Goal: Task Accomplishment & Management: Use online tool/utility

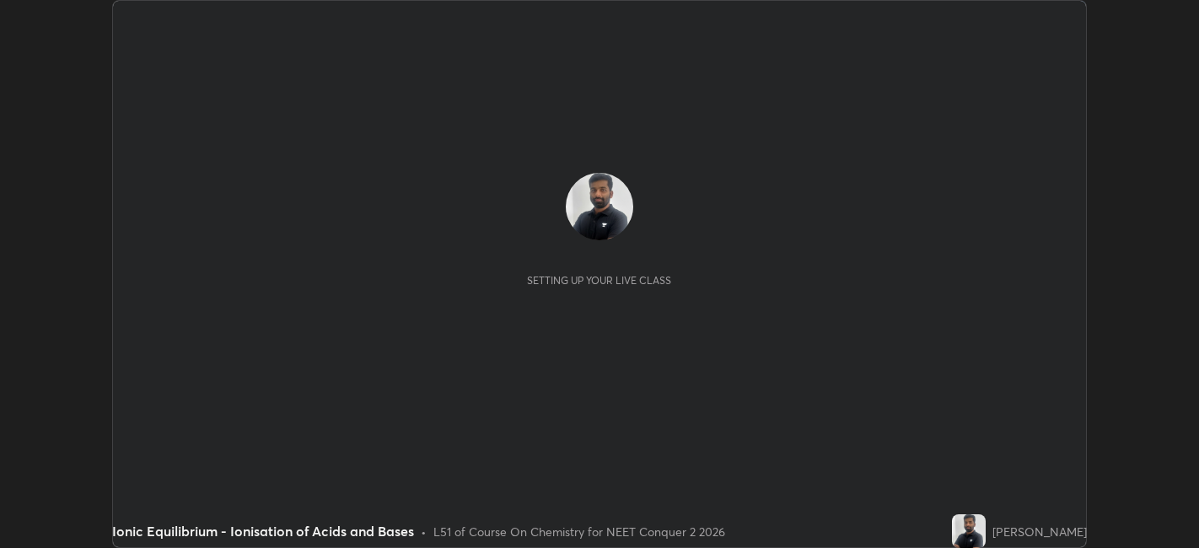
scroll to position [548, 1199]
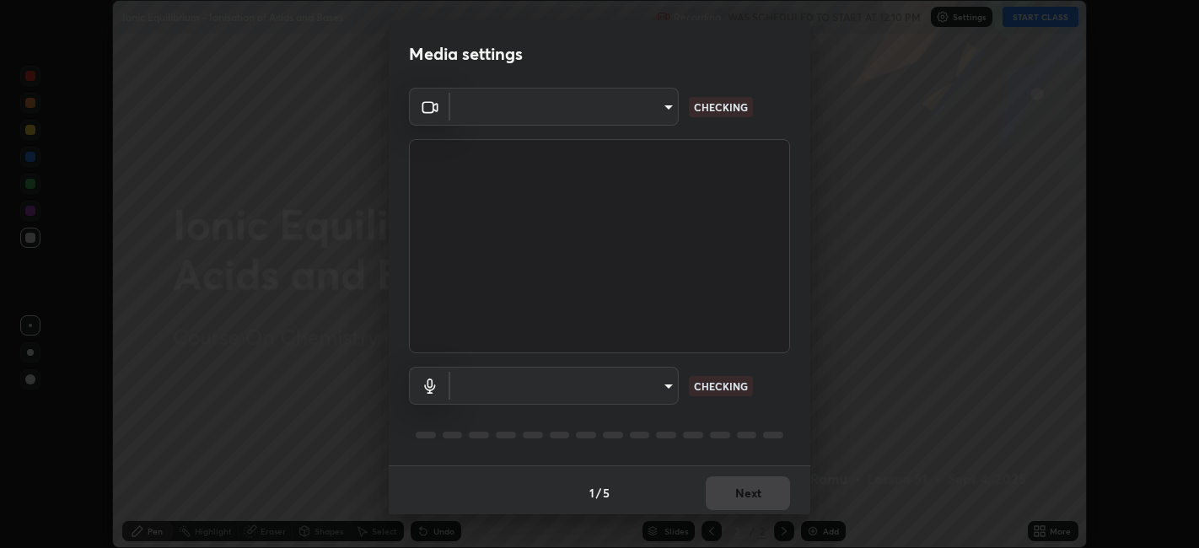
click at [749, 367] on div "​ CHECKING" at bounding box center [599, 386] width 381 height 38
type input "0acba3b956650a6650c5664b97f3b396654fc9691dbf7dca78d34d57b57889b9"
type input "default"
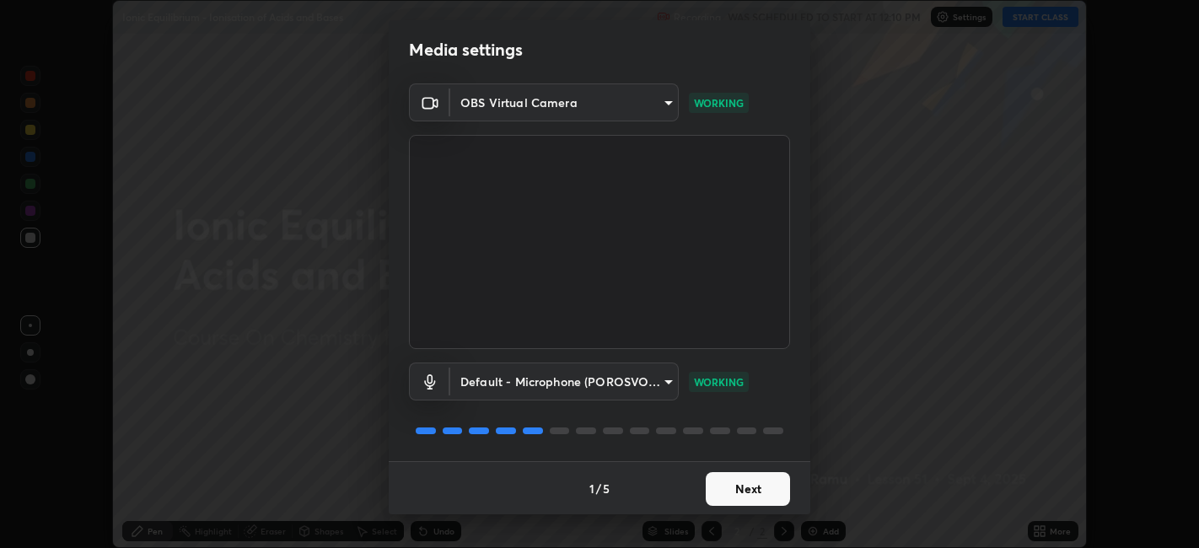
click at [738, 482] on button "Next" at bounding box center [748, 489] width 84 height 34
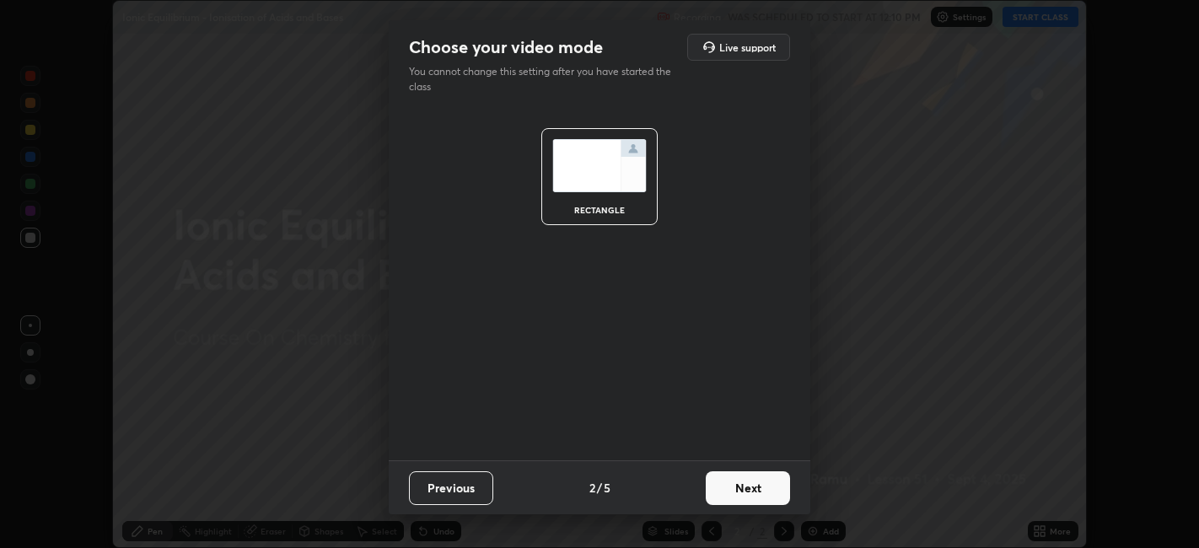
scroll to position [0, 0]
click at [733, 491] on button "Next" at bounding box center [748, 488] width 84 height 34
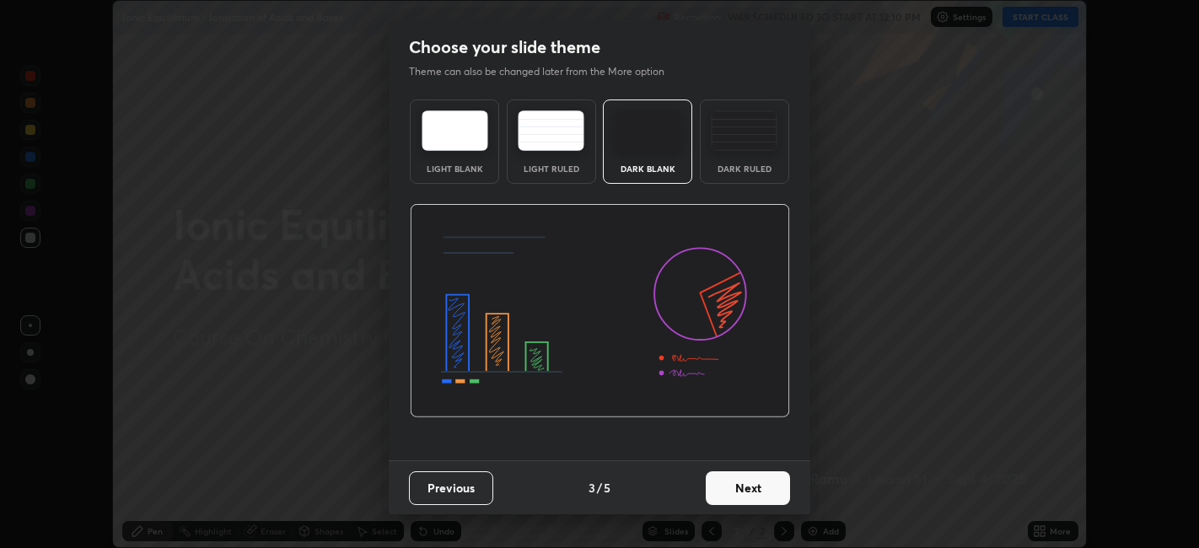
click at [738, 495] on button "Next" at bounding box center [748, 488] width 84 height 34
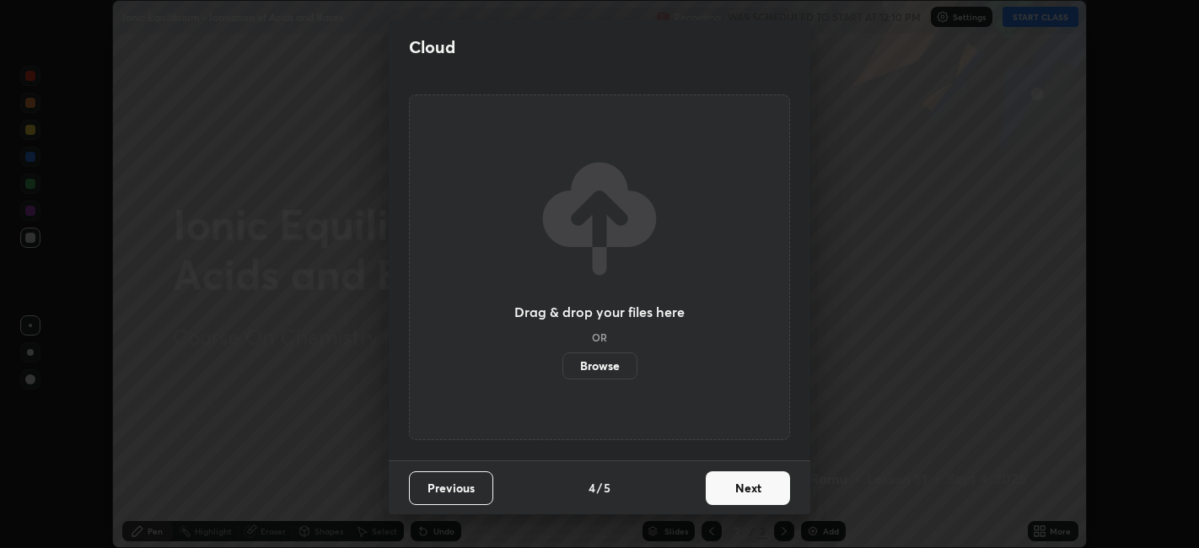
click at [735, 490] on button "Next" at bounding box center [748, 488] width 84 height 34
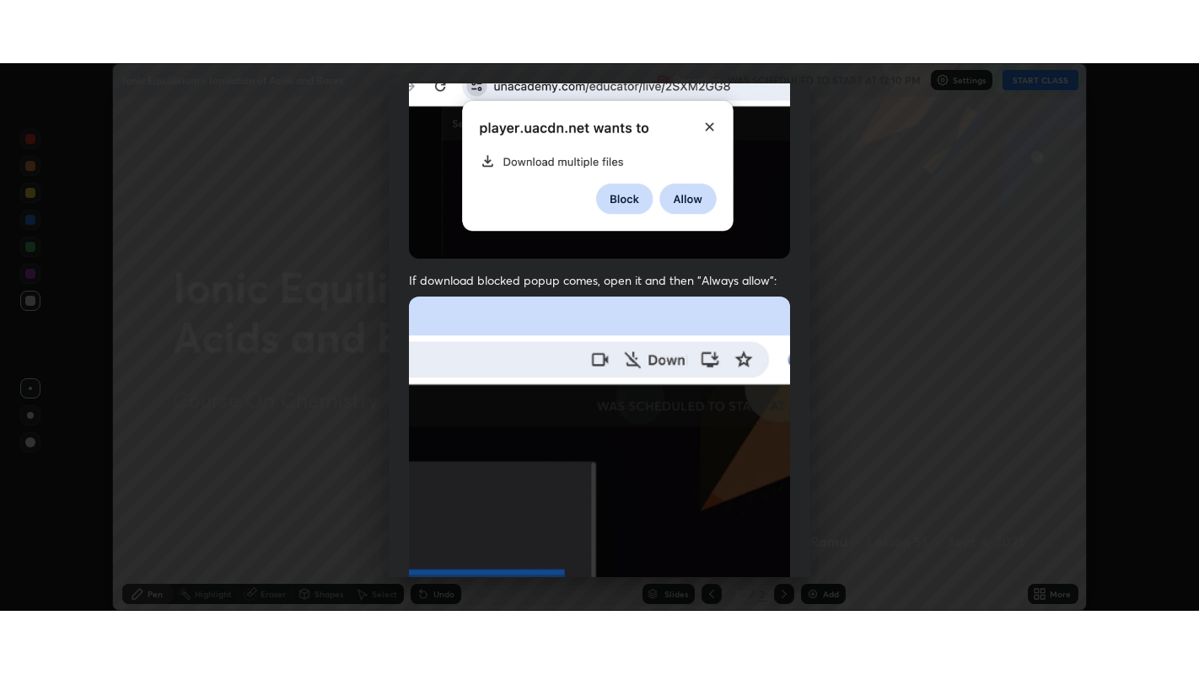
scroll to position [348, 0]
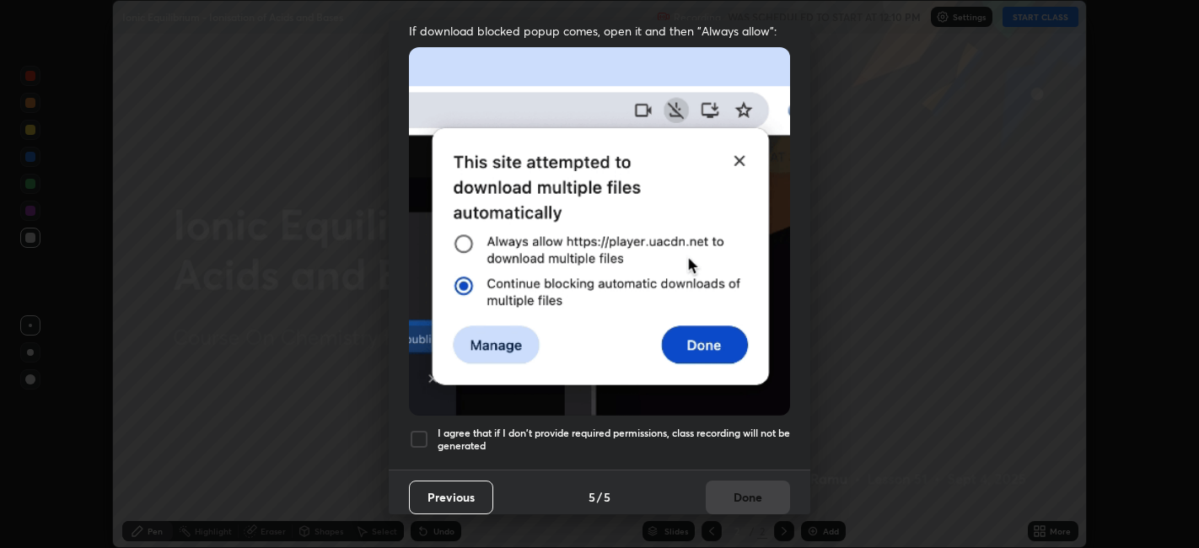
click at [690, 432] on h5 "I agree that if I don't provide required permissions, class recording will not …" at bounding box center [614, 440] width 352 height 26
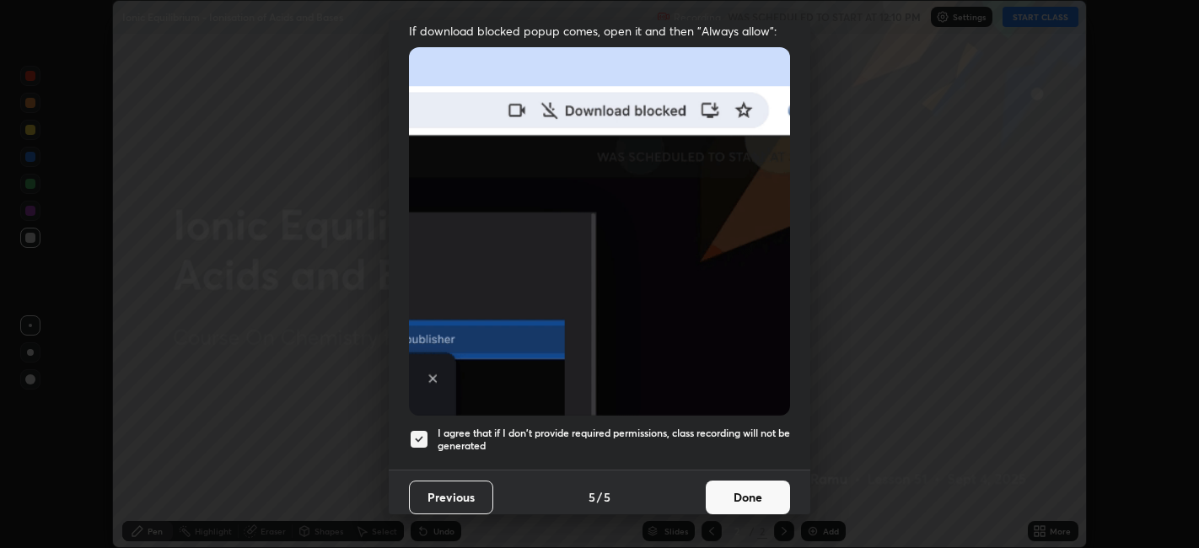
click at [729, 481] on button "Done" at bounding box center [748, 498] width 84 height 34
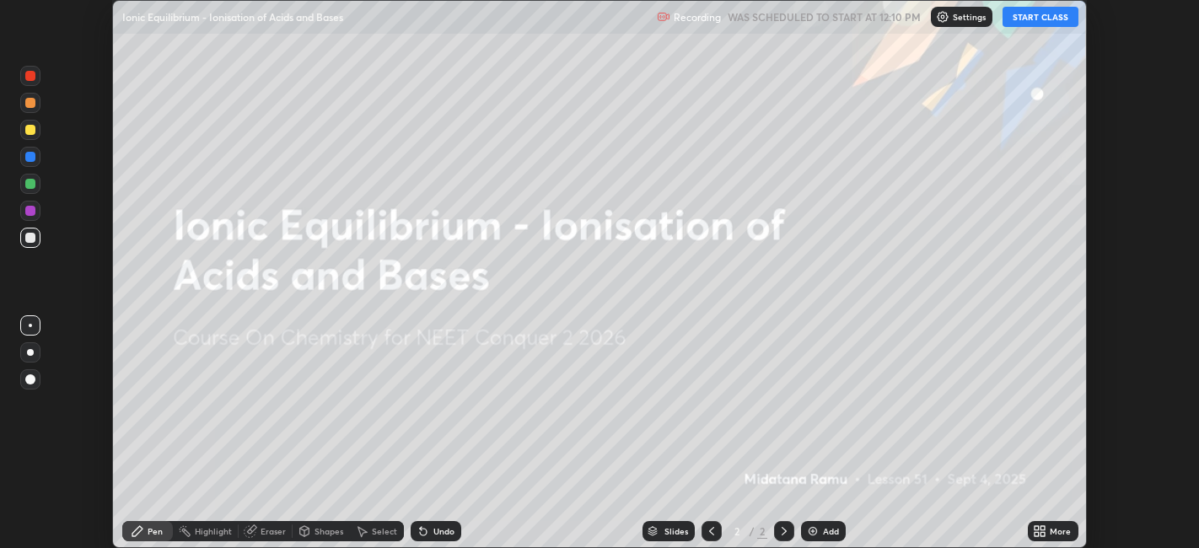
click at [1015, 20] on button "START CLASS" at bounding box center [1040, 17] width 76 height 20
click at [1039, 533] on icon at bounding box center [1036, 534] width 4 height 4
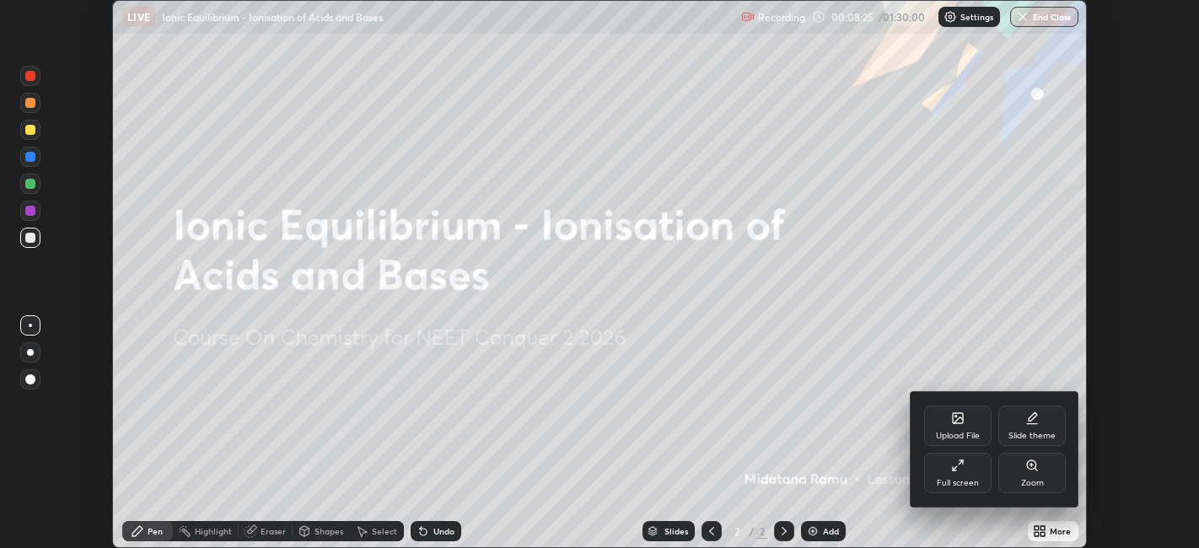
click at [959, 422] on icon at bounding box center [958, 418] width 10 height 10
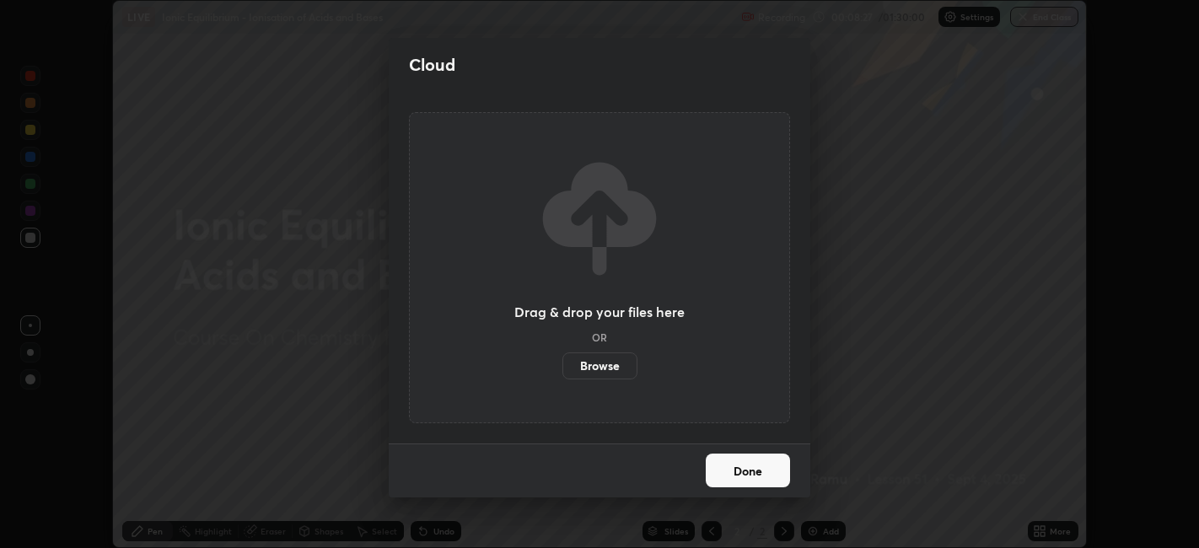
click at [615, 368] on label "Browse" at bounding box center [599, 365] width 75 height 27
click at [562, 368] on input "Browse" at bounding box center [562, 365] width 0 height 27
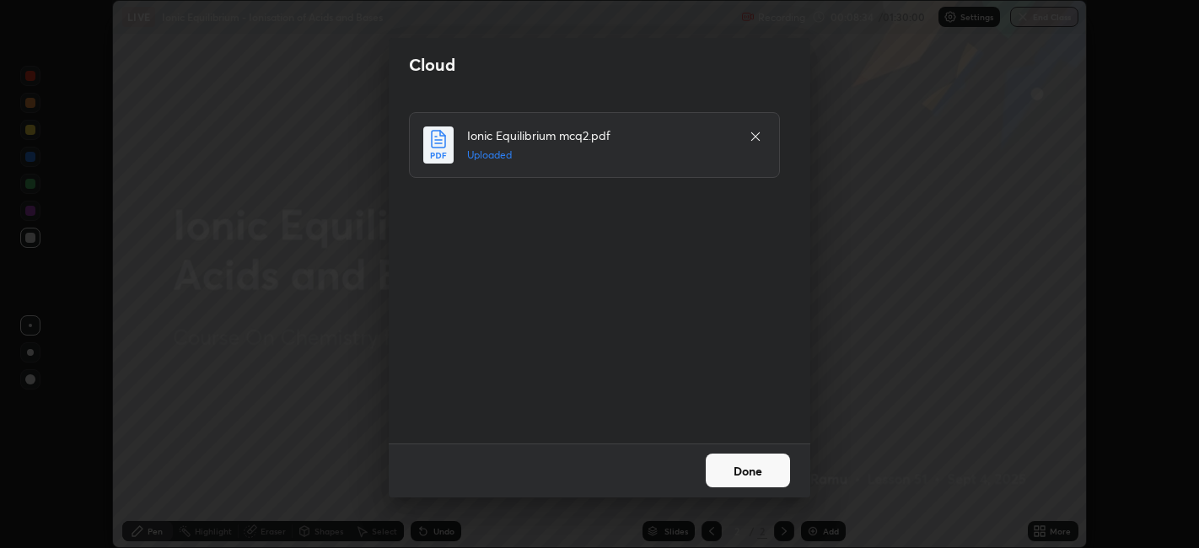
click at [742, 468] on button "Done" at bounding box center [748, 471] width 84 height 34
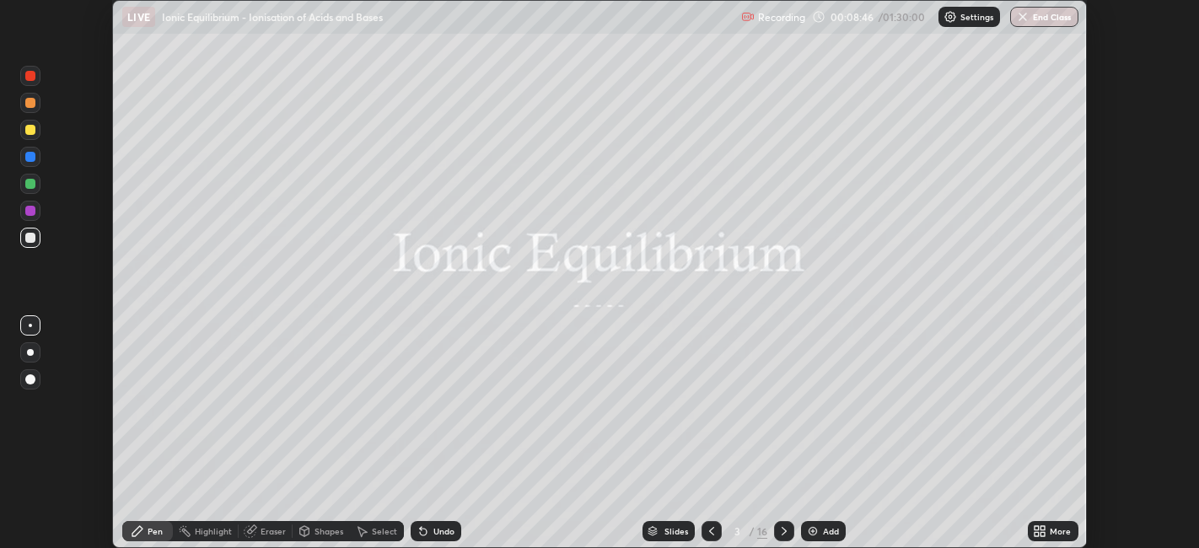
click at [1036, 528] on icon at bounding box center [1036, 528] width 4 height 4
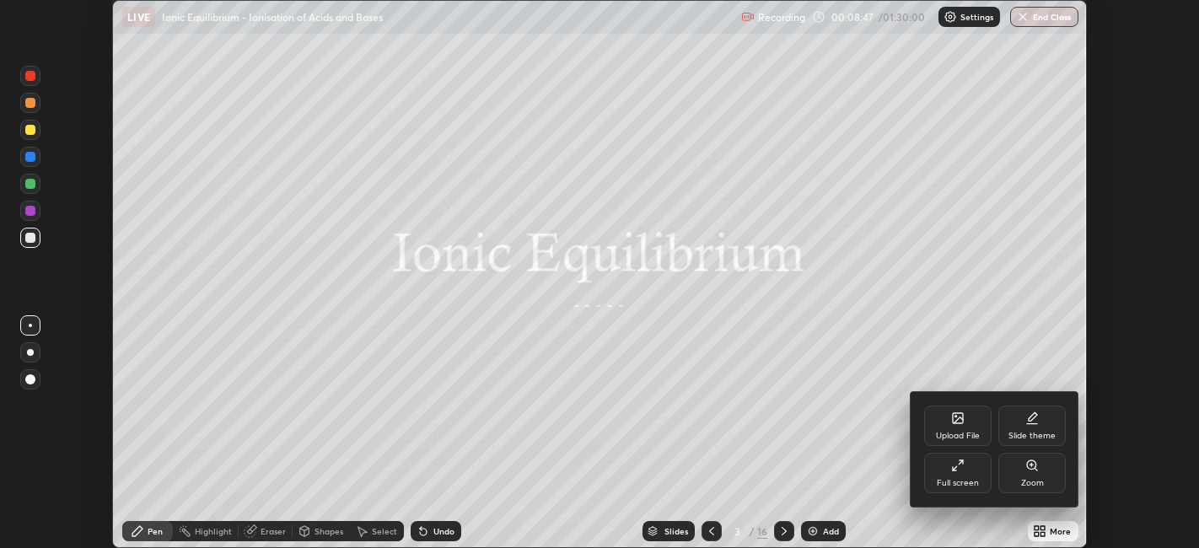
click at [957, 477] on div "Full screen" at bounding box center [957, 473] width 67 height 40
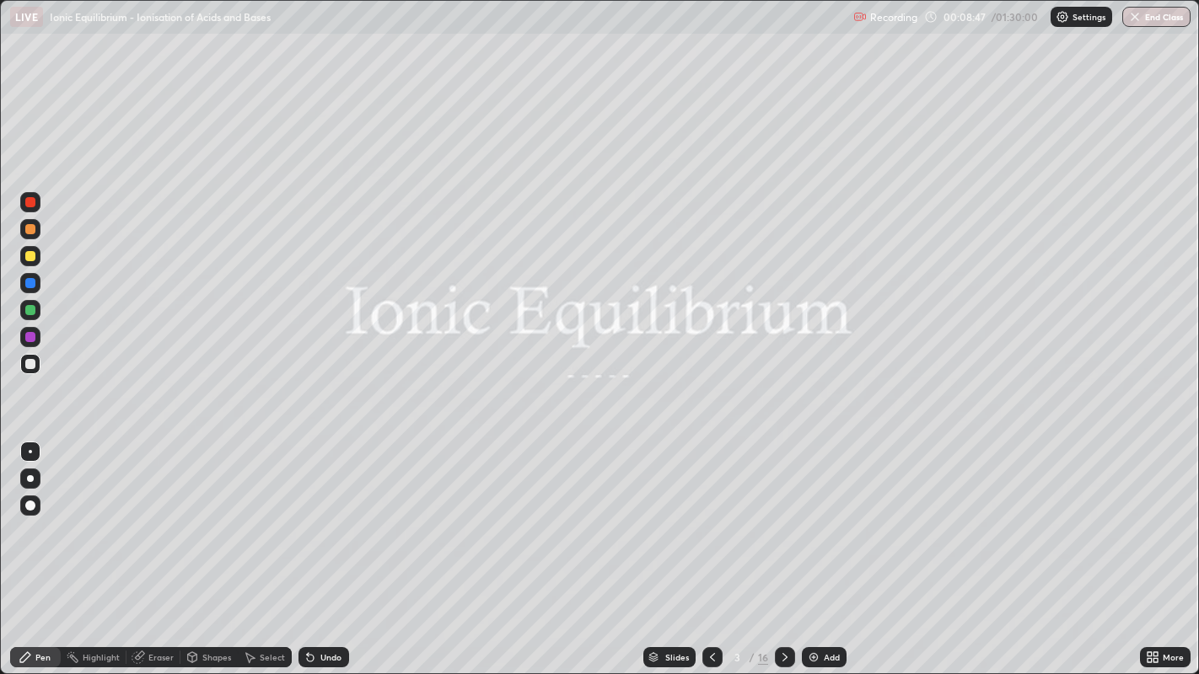
scroll to position [674, 1199]
click at [665, 547] on div "Slides" at bounding box center [669, 657] width 52 height 20
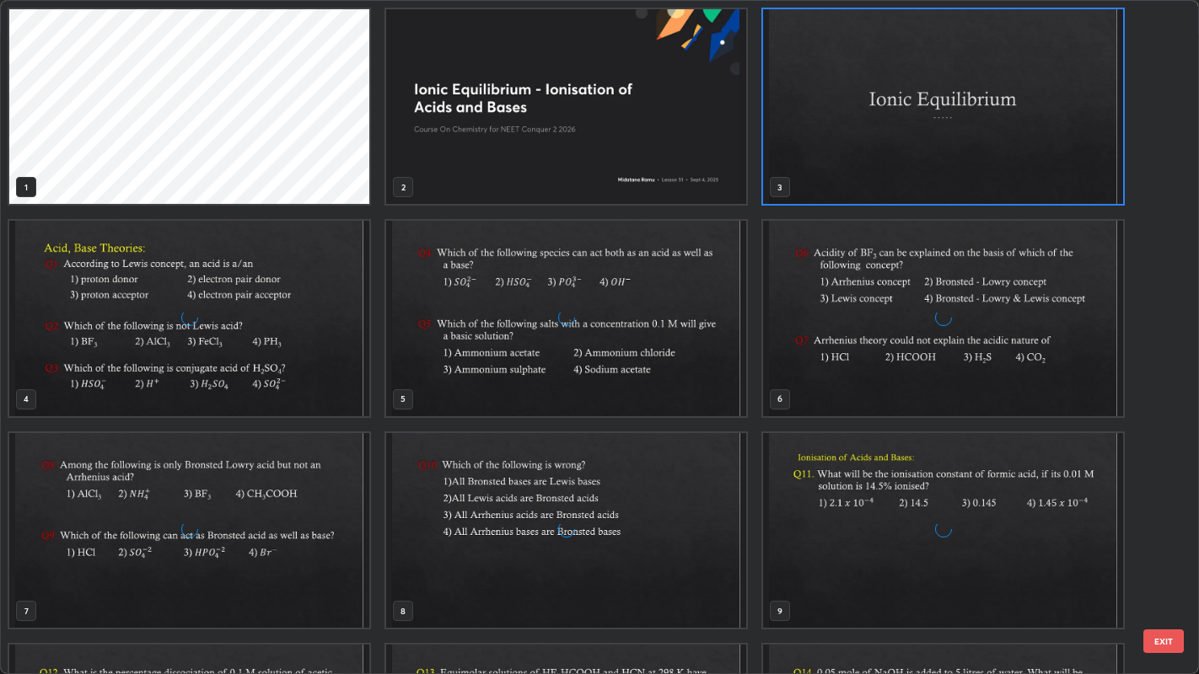
scroll to position [668, 1189]
click at [946, 543] on img "grid" at bounding box center [943, 530] width 360 height 195
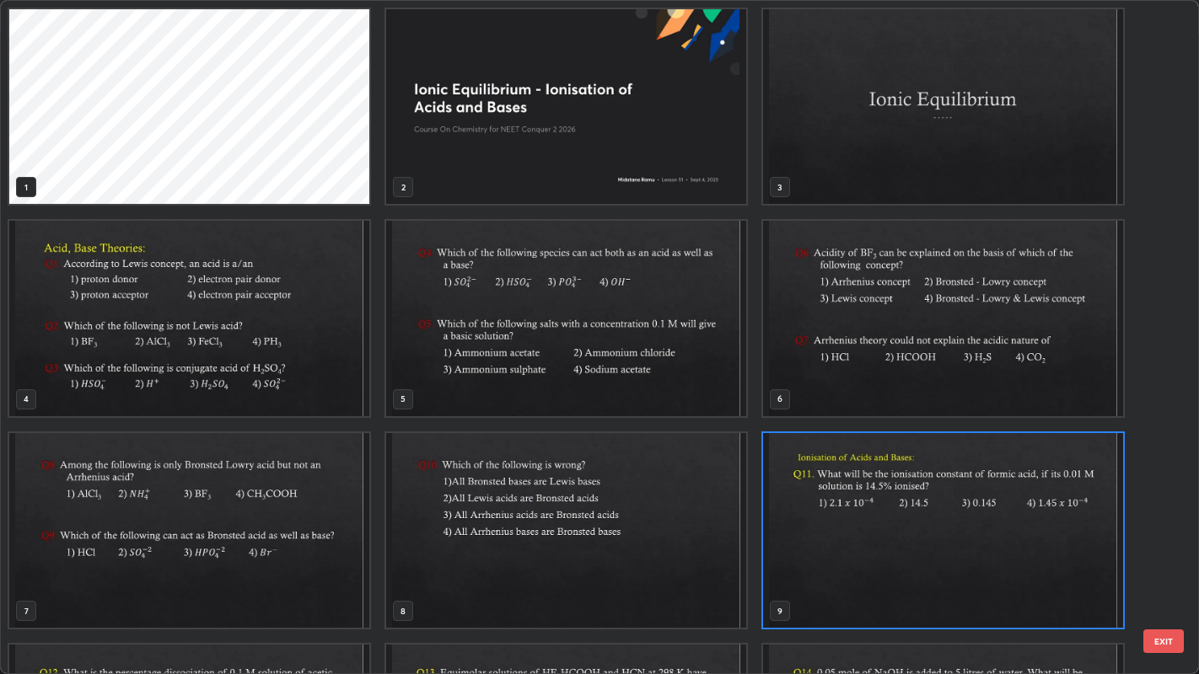
click at [942, 547] on img "grid" at bounding box center [943, 530] width 360 height 195
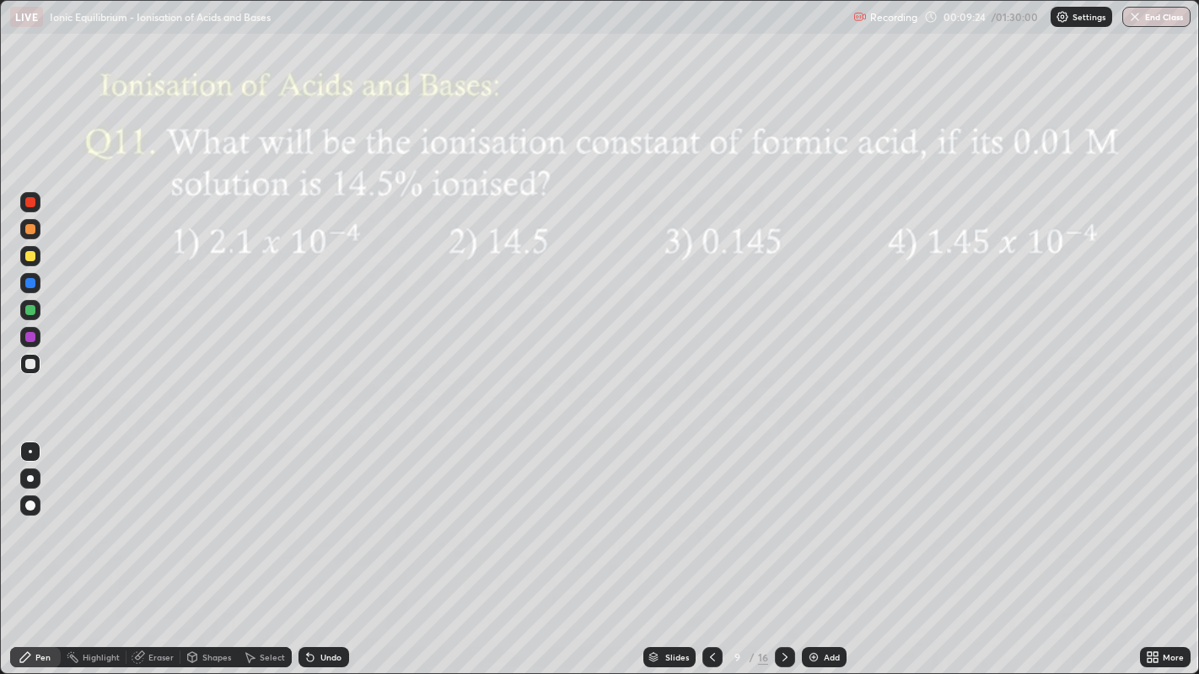
click at [30, 478] on div at bounding box center [30, 478] width 7 height 7
click at [30, 237] on div at bounding box center [30, 229] width 20 height 20
click at [29, 338] on div at bounding box center [30, 337] width 10 height 10
click at [33, 365] on div at bounding box center [30, 364] width 10 height 10
click at [30, 338] on div at bounding box center [30, 337] width 10 height 10
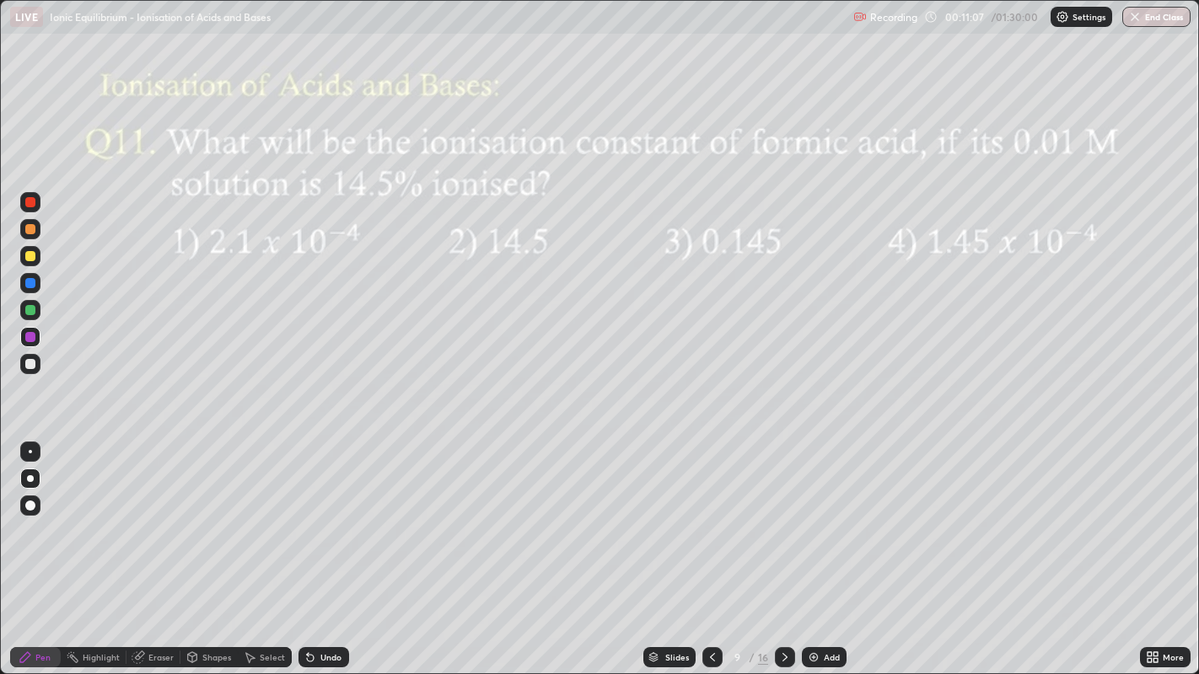
click at [335, 547] on div "Undo" at bounding box center [330, 657] width 21 height 8
click at [337, 547] on div "Undo" at bounding box center [323, 657] width 51 height 20
click at [332, 547] on div "Undo" at bounding box center [323, 657] width 51 height 20
click at [775, 547] on div at bounding box center [785, 657] width 20 height 20
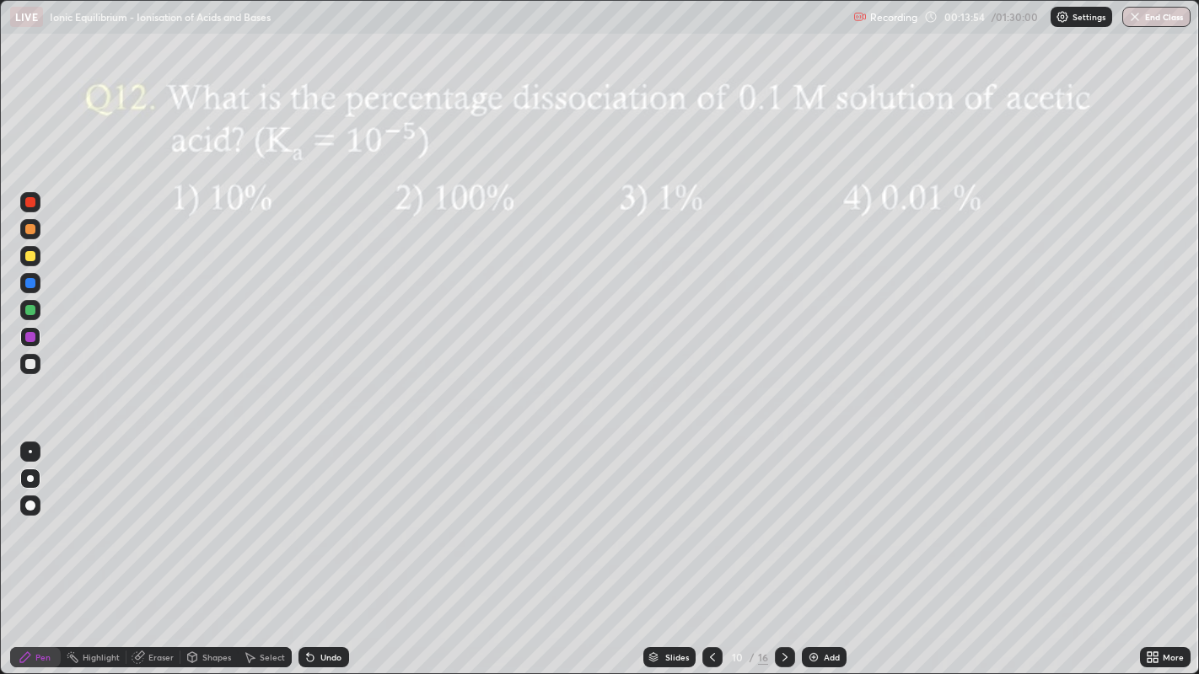
click at [40, 251] on div at bounding box center [30, 256] width 20 height 20
click at [782, 547] on icon at bounding box center [784, 657] width 13 height 13
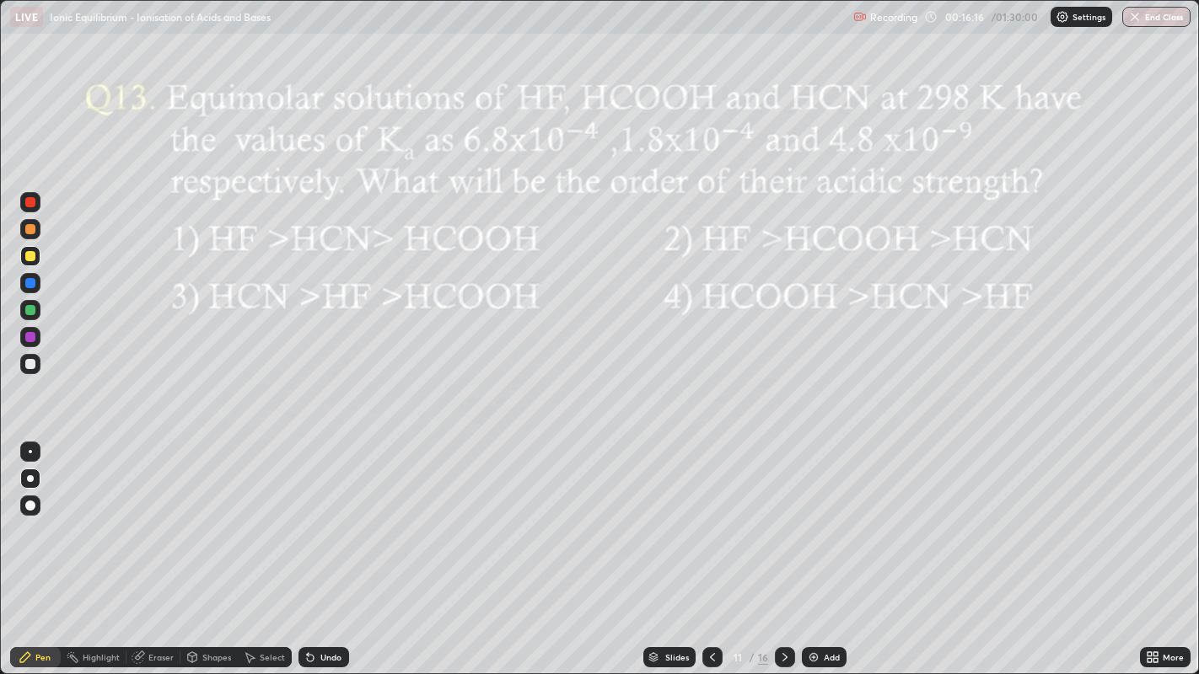
click at [785, 547] on icon at bounding box center [784, 657] width 13 height 13
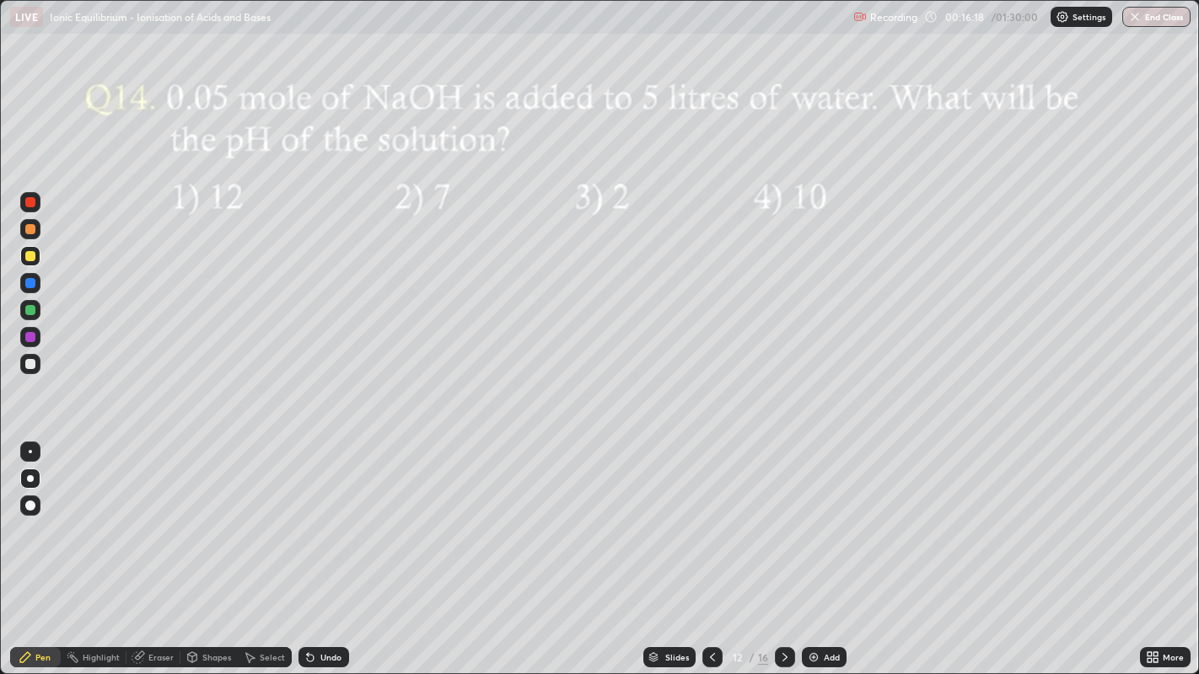
click at [31, 346] on div at bounding box center [30, 337] width 20 height 20
click at [32, 253] on div at bounding box center [30, 256] width 10 height 10
click at [31, 363] on div at bounding box center [30, 364] width 10 height 10
click at [38, 263] on div at bounding box center [30, 256] width 20 height 20
click at [784, 547] on icon at bounding box center [784, 657] width 5 height 8
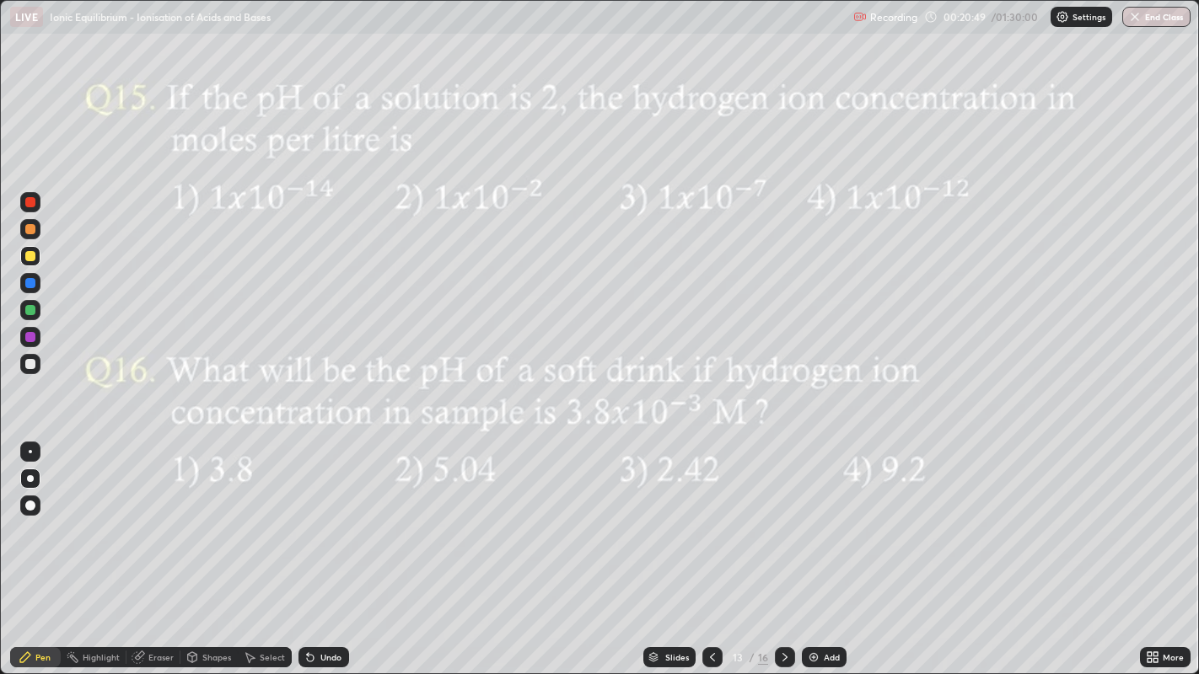
click at [35, 231] on div at bounding box center [30, 229] width 20 height 20
click at [330, 547] on div "Undo" at bounding box center [330, 657] width 21 height 8
click at [782, 547] on icon at bounding box center [784, 657] width 13 height 13
click at [781, 547] on icon at bounding box center [784, 657] width 13 height 13
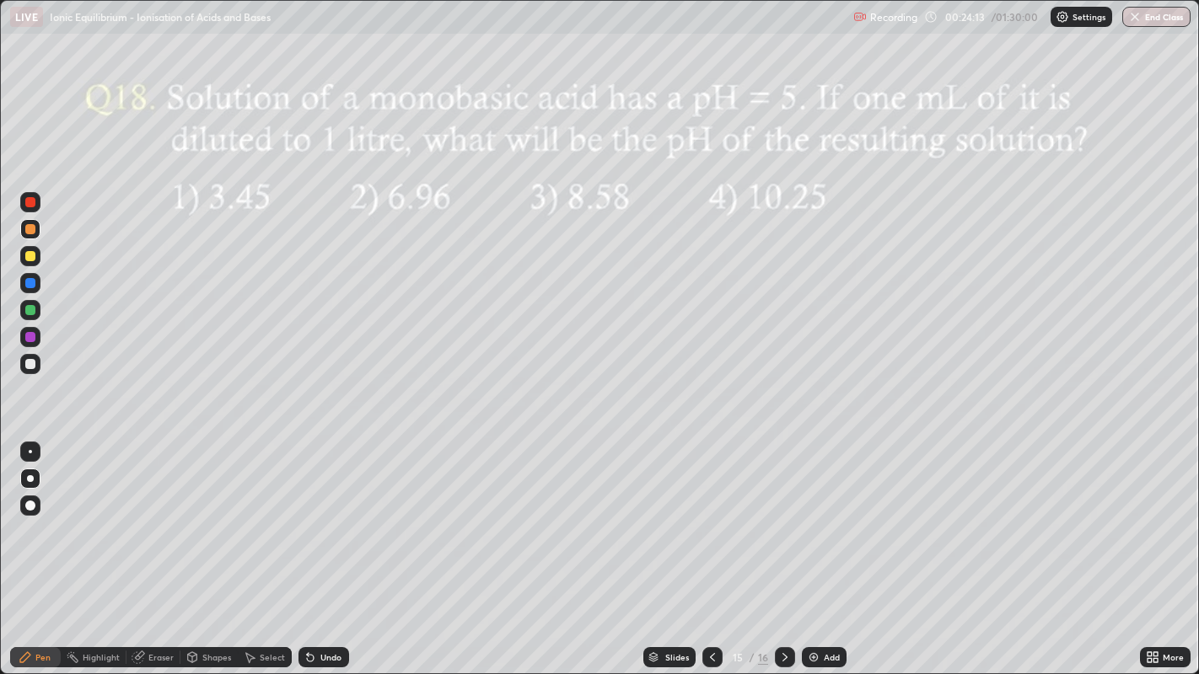
click at [712, 547] on icon at bounding box center [712, 657] width 13 height 13
click at [170, 547] on div "Eraser" at bounding box center [160, 657] width 25 height 8
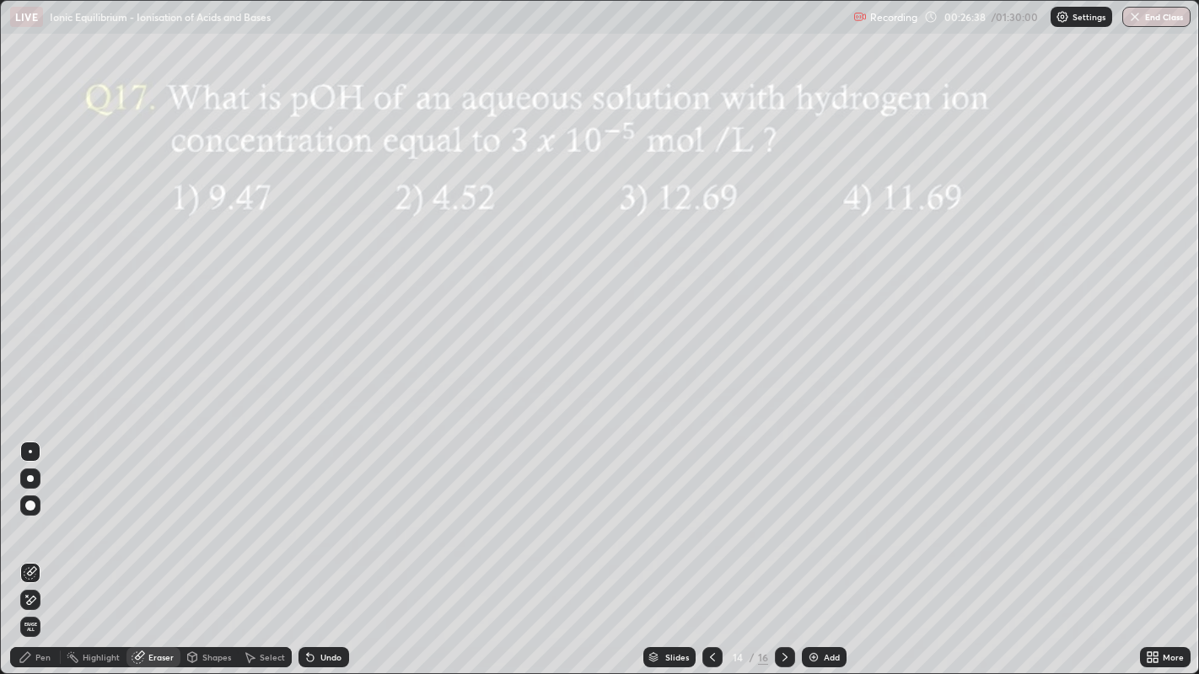
click at [45, 547] on div "Pen" at bounding box center [35, 657] width 51 height 20
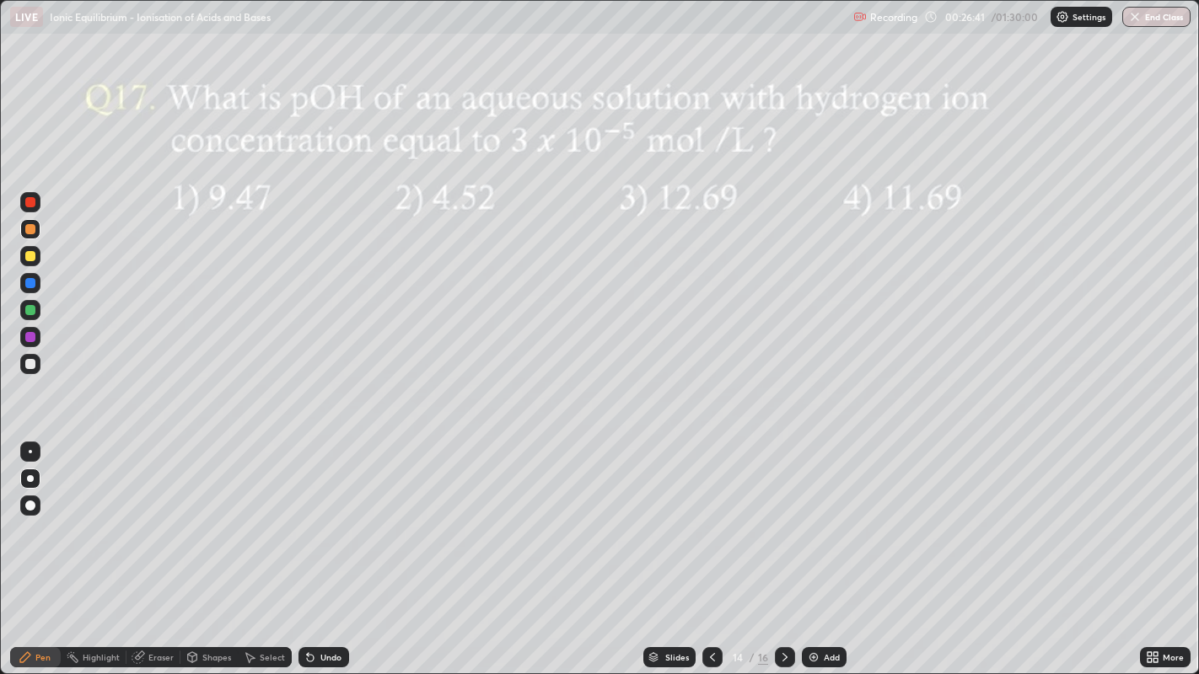
click at [150, 547] on div "Eraser" at bounding box center [160, 657] width 25 height 8
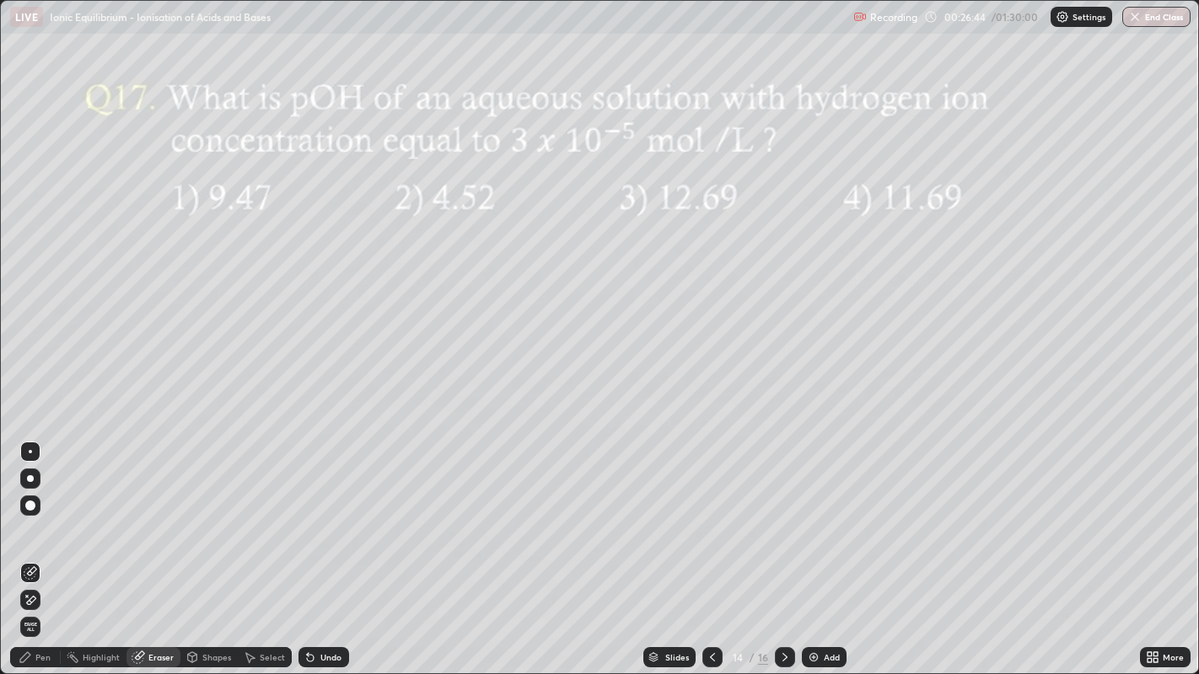
click at [26, 547] on icon at bounding box center [25, 657] width 10 height 10
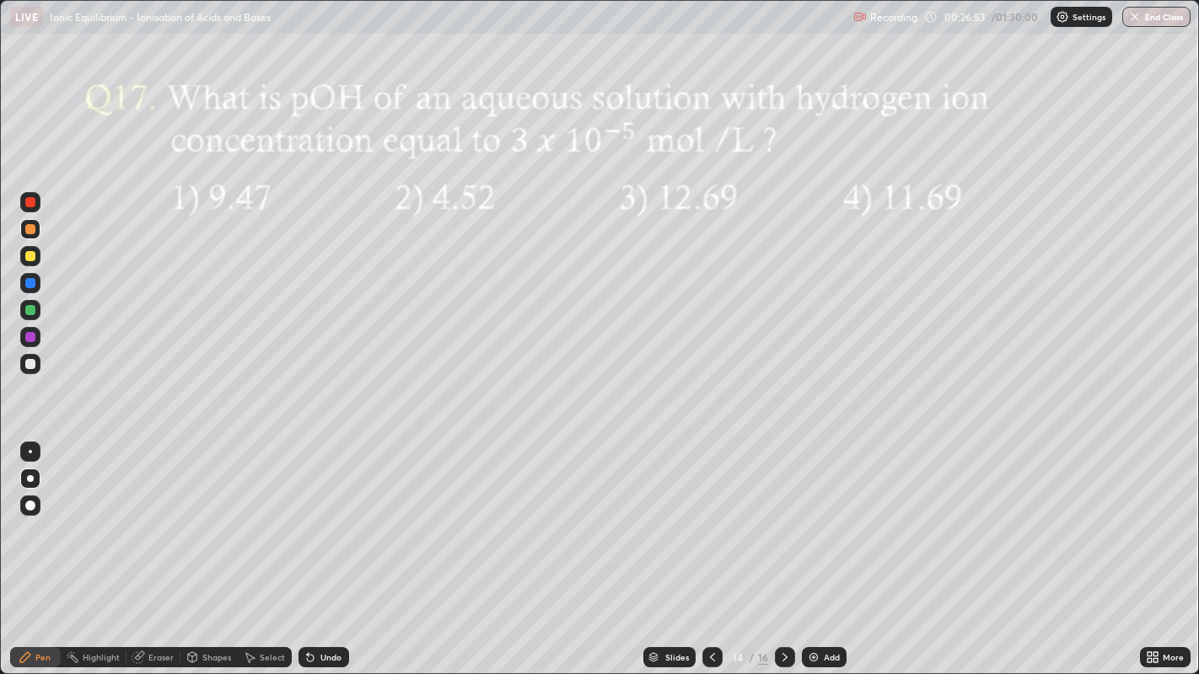
click at [782, 547] on icon at bounding box center [784, 657] width 13 height 13
click at [30, 373] on div at bounding box center [30, 364] width 20 height 20
click at [320, 547] on div "Undo" at bounding box center [330, 657] width 21 height 8
click at [326, 547] on div "Undo" at bounding box center [330, 657] width 21 height 8
click at [321, 547] on div "Undo" at bounding box center [330, 657] width 21 height 8
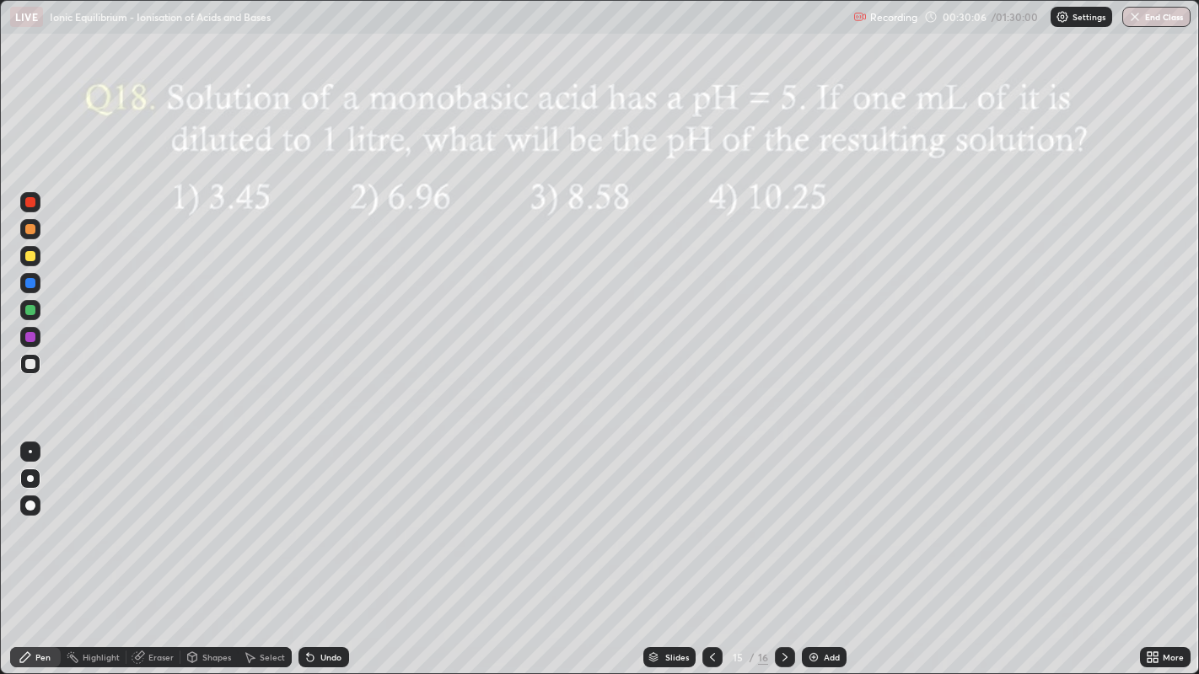
click at [35, 255] on div at bounding box center [30, 256] width 10 height 10
click at [30, 365] on div at bounding box center [30, 364] width 10 height 10
click at [315, 547] on div "Undo" at bounding box center [323, 657] width 51 height 20
click at [321, 547] on div "Undo" at bounding box center [330, 657] width 21 height 8
click at [32, 252] on div at bounding box center [30, 256] width 10 height 10
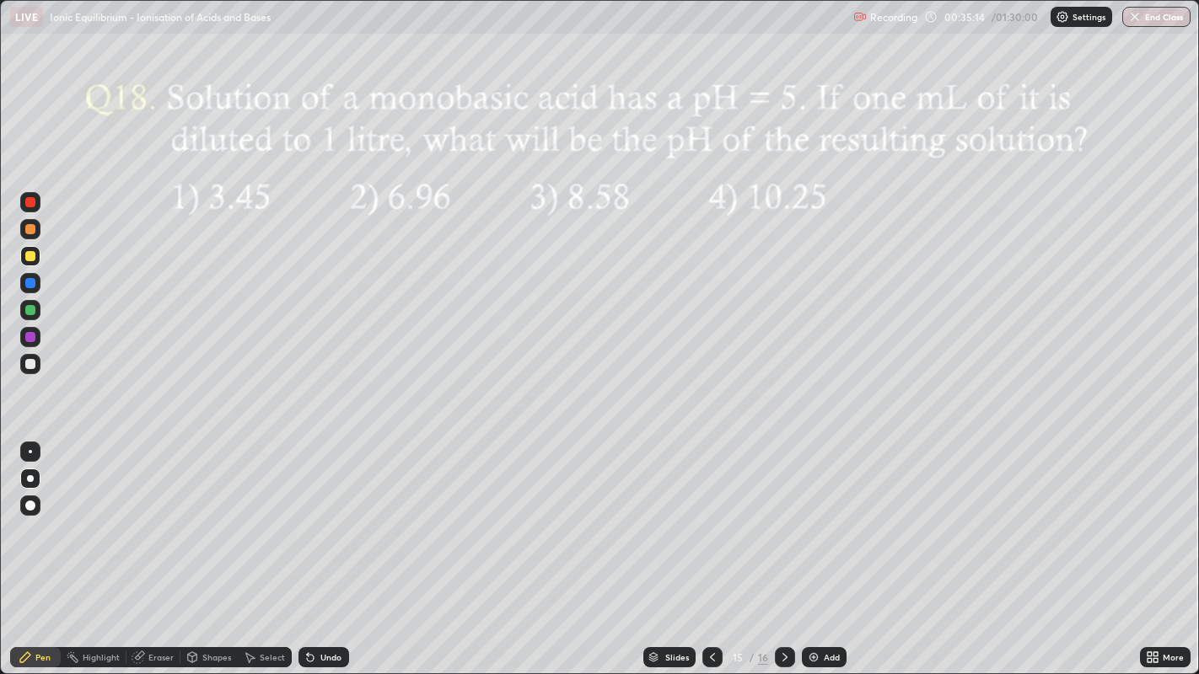
click at [780, 547] on div at bounding box center [785, 657] width 20 height 20
click at [30, 364] on div at bounding box center [30, 364] width 10 height 10
click at [25, 227] on div at bounding box center [30, 229] width 10 height 10
click at [30, 255] on div at bounding box center [30, 256] width 10 height 10
click at [153, 547] on div "Eraser" at bounding box center [153, 657] width 54 height 20
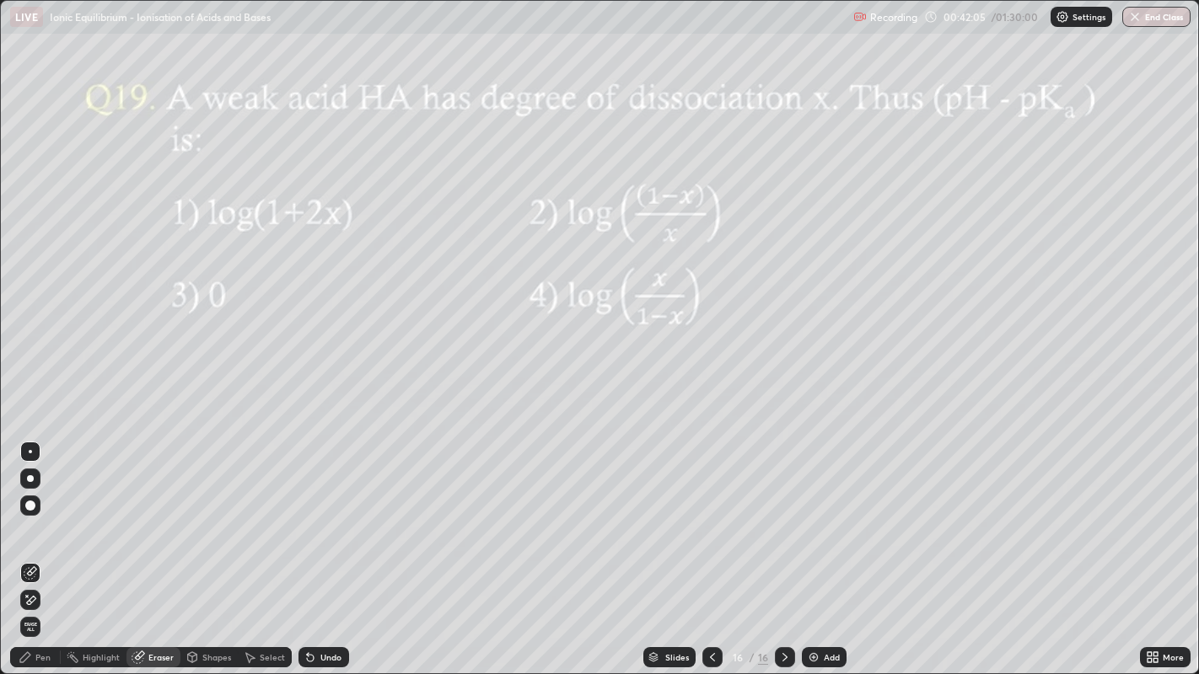
click at [44, 547] on div "Pen" at bounding box center [42, 657] width 15 height 8
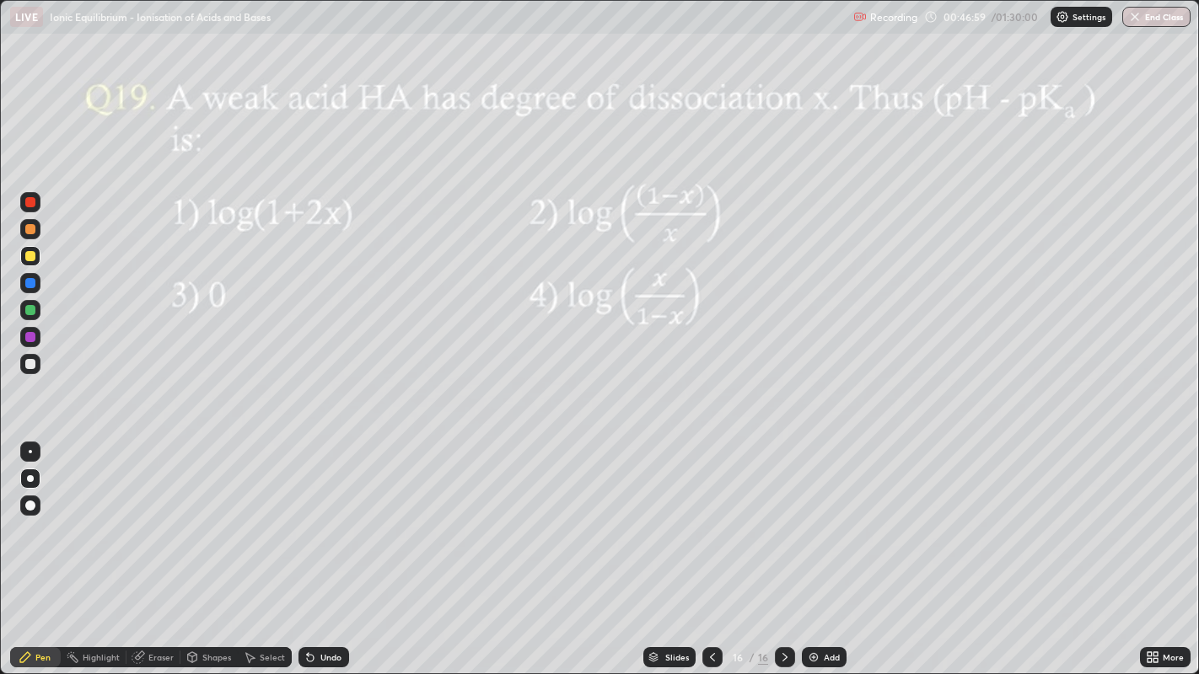
click at [811, 547] on img at bounding box center [813, 657] width 13 height 13
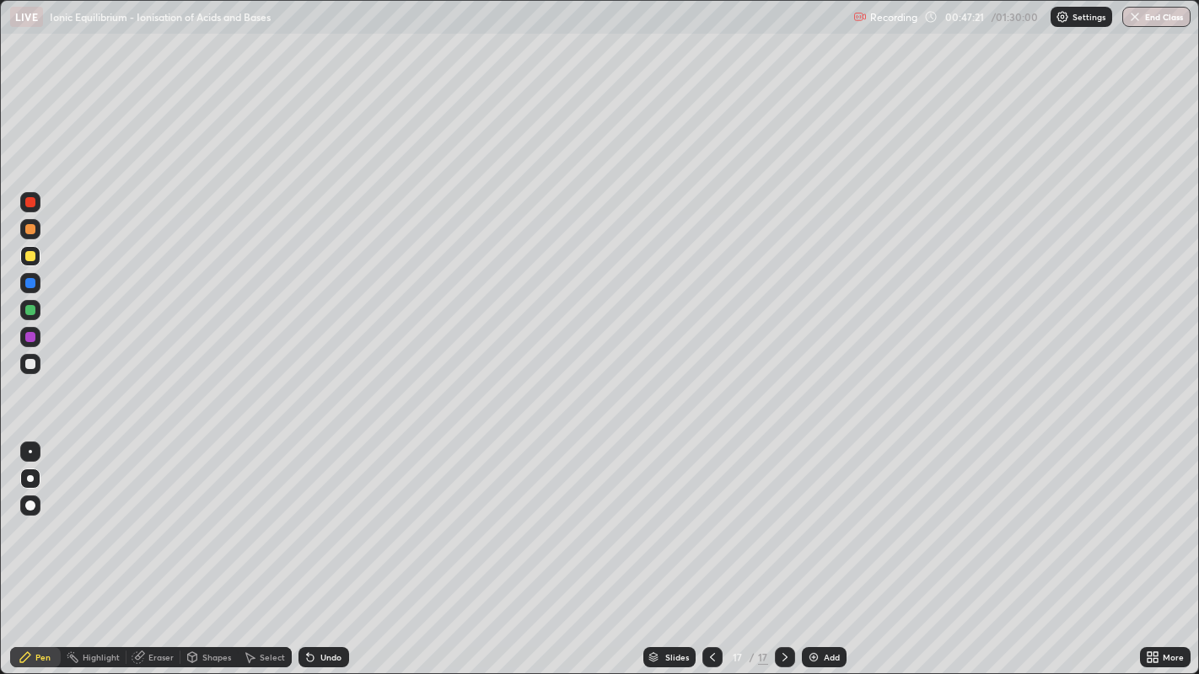
click at [30, 231] on div at bounding box center [30, 229] width 10 height 10
click at [37, 318] on div at bounding box center [30, 310] width 20 height 20
click at [29, 368] on div at bounding box center [30, 364] width 10 height 10
click at [28, 339] on div at bounding box center [30, 337] width 10 height 10
click at [29, 368] on div at bounding box center [30, 364] width 10 height 10
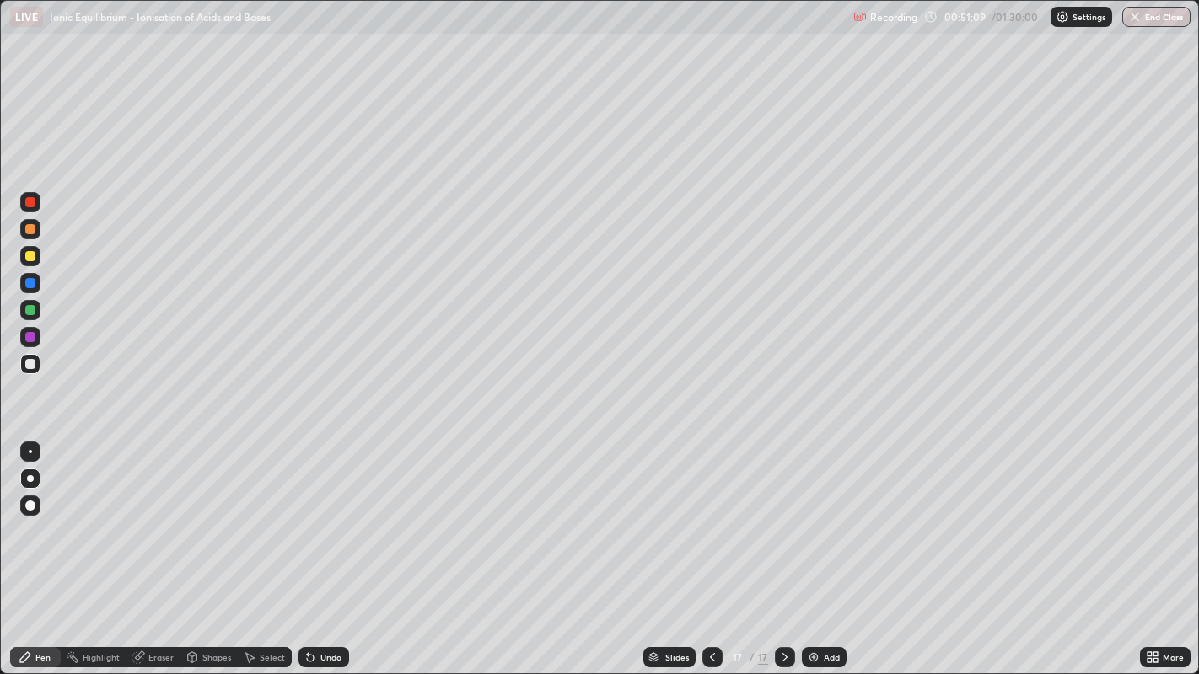
click at [332, 547] on div "Undo" at bounding box center [330, 657] width 21 height 8
click at [204, 547] on div "Shapes" at bounding box center [208, 657] width 57 height 20
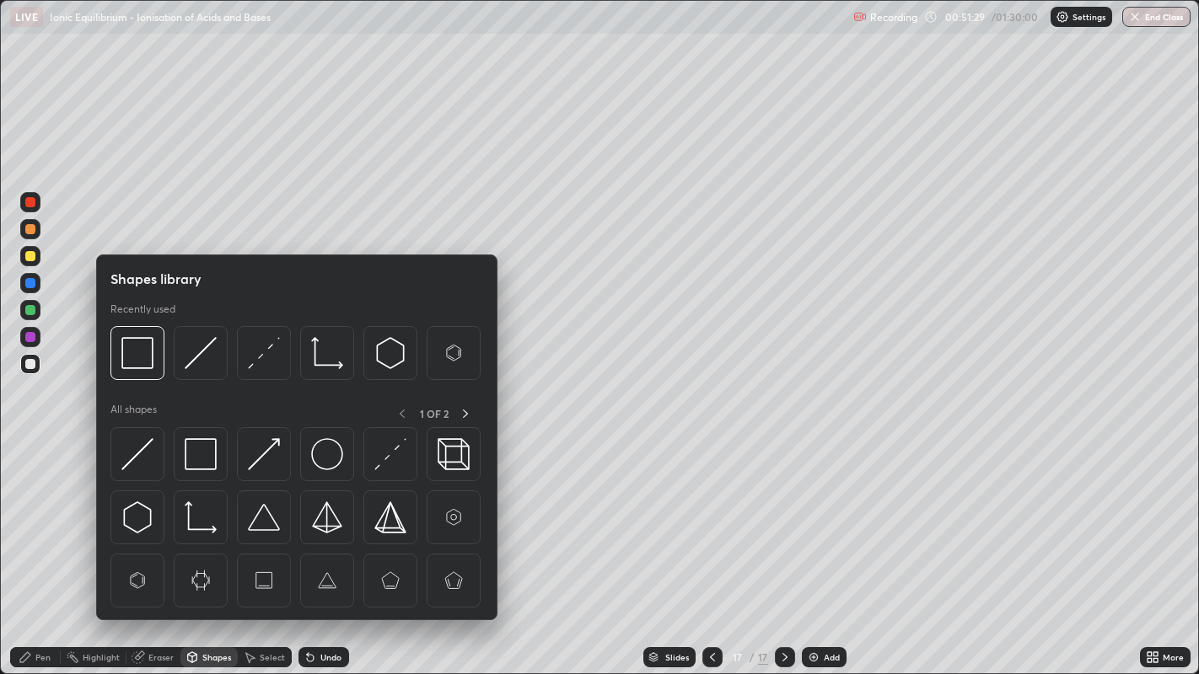
click at [145, 547] on div "Eraser" at bounding box center [153, 657] width 54 height 20
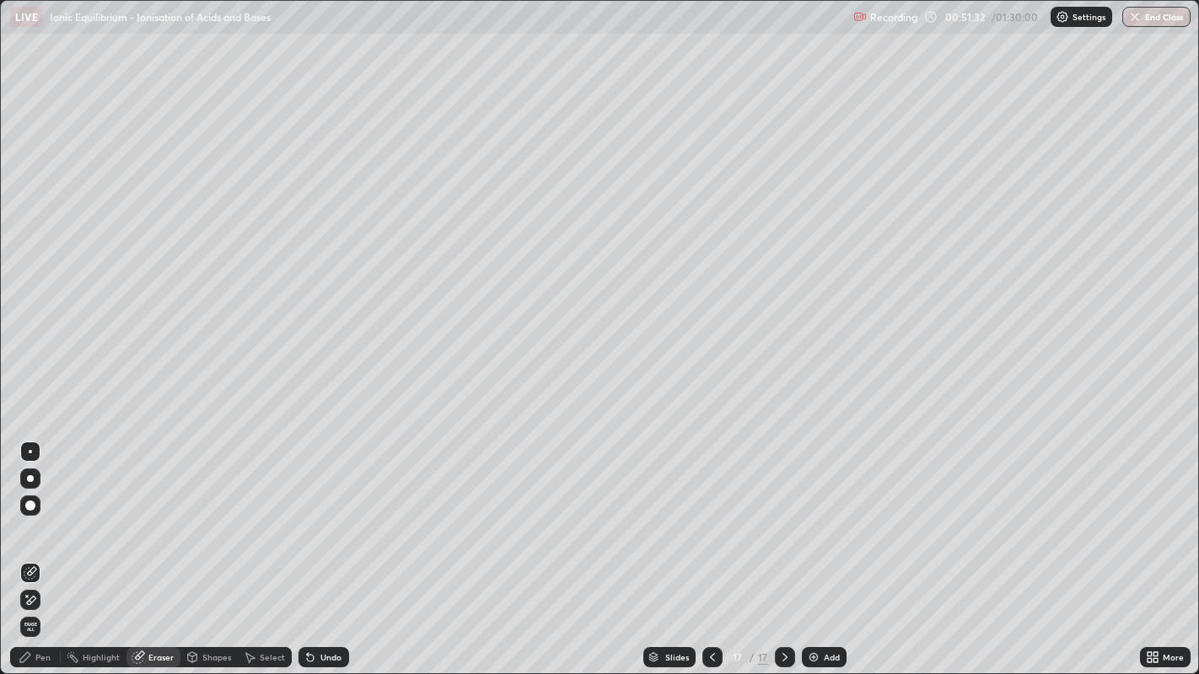
click at [40, 547] on div "Pen" at bounding box center [42, 657] width 15 height 8
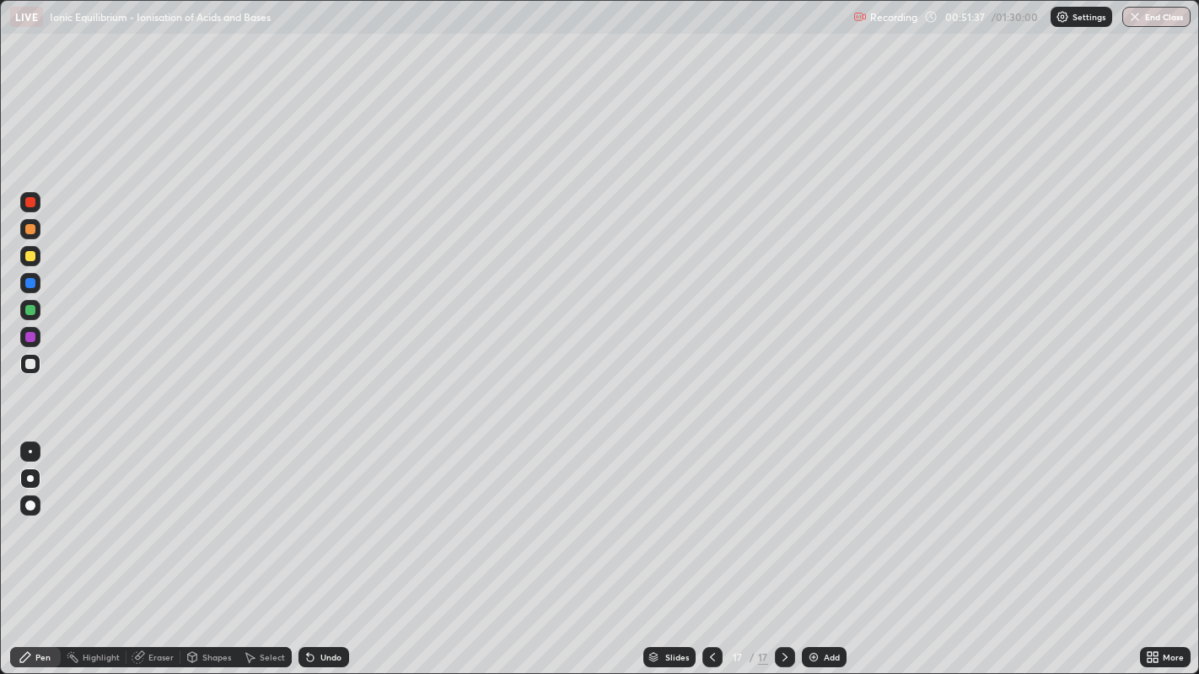
click at [30, 257] on div at bounding box center [30, 256] width 10 height 10
click at [31, 373] on div at bounding box center [30, 364] width 20 height 20
click at [34, 259] on div at bounding box center [30, 256] width 10 height 10
click at [30, 312] on div at bounding box center [30, 310] width 10 height 10
click at [33, 367] on div at bounding box center [30, 364] width 10 height 10
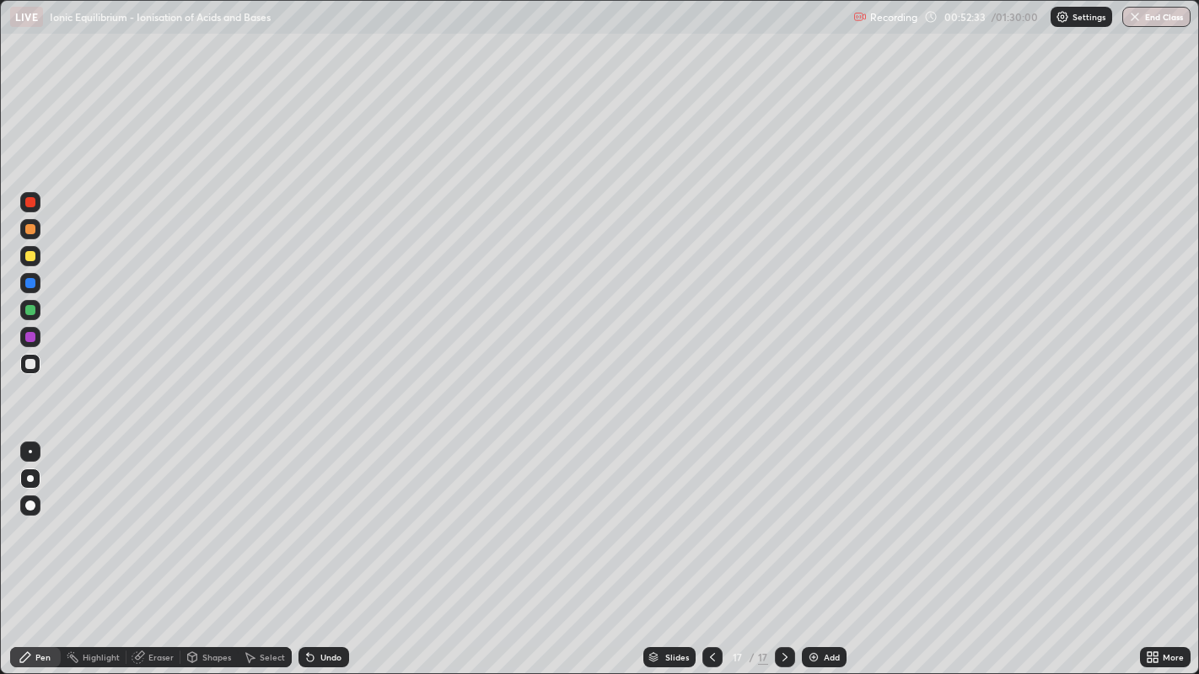
click at [30, 332] on div at bounding box center [30, 337] width 10 height 10
click at [21, 370] on div at bounding box center [30, 364] width 20 height 20
click at [33, 232] on div at bounding box center [30, 229] width 10 height 10
click at [327, 547] on div "Undo" at bounding box center [330, 657] width 21 height 8
click at [332, 547] on div "Undo" at bounding box center [330, 657] width 21 height 8
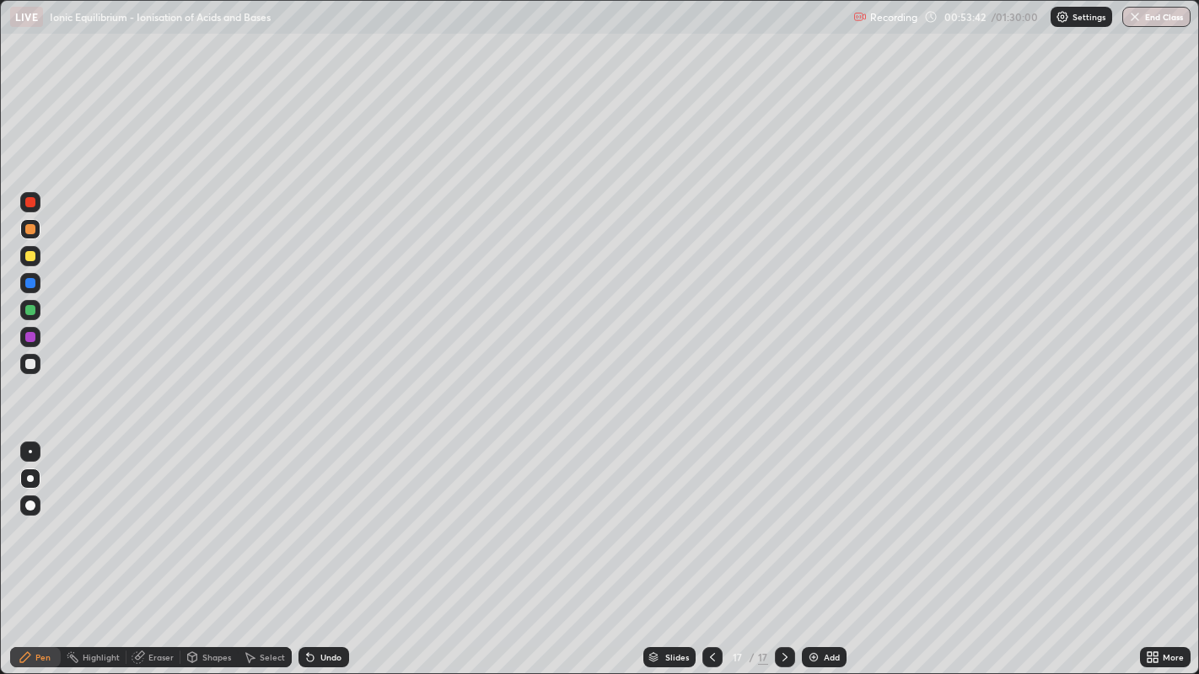
click at [31, 338] on div at bounding box center [30, 337] width 10 height 10
click at [29, 368] on div at bounding box center [30, 364] width 10 height 10
click at [326, 547] on div "Undo" at bounding box center [330, 657] width 21 height 8
click at [328, 547] on div "Undo" at bounding box center [330, 657] width 21 height 8
click at [330, 547] on div "Undo" at bounding box center [330, 657] width 21 height 8
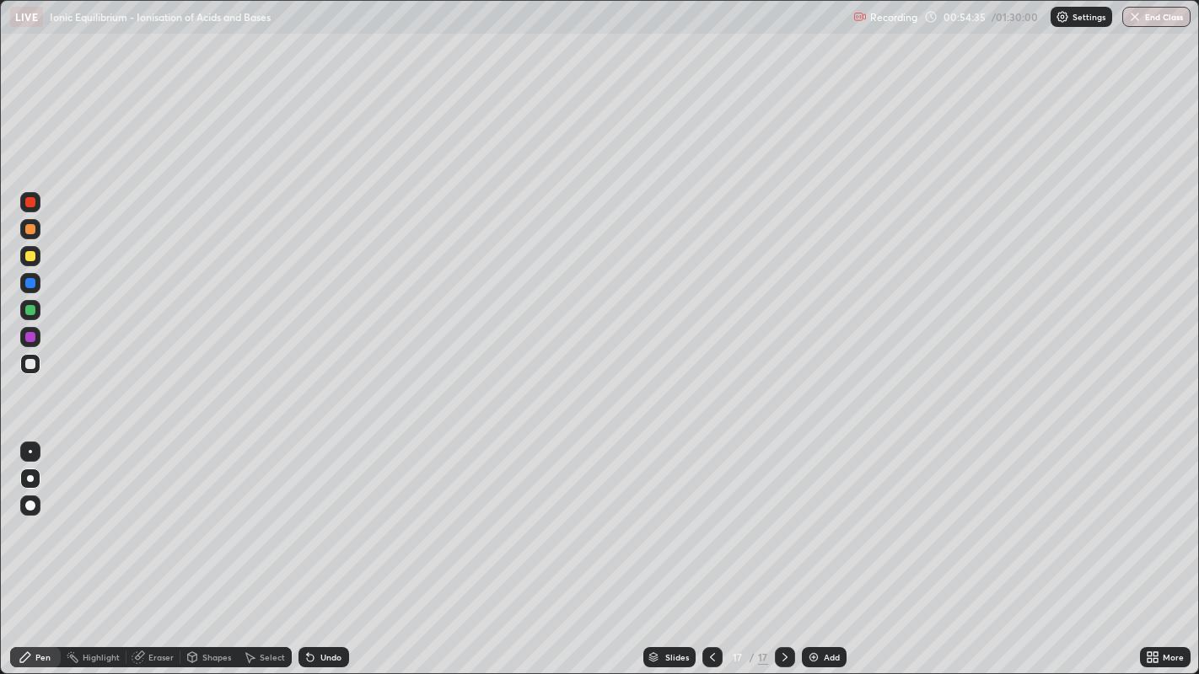
click at [29, 337] on div at bounding box center [30, 337] width 10 height 10
click at [335, 547] on div "Undo" at bounding box center [330, 657] width 21 height 8
click at [341, 547] on div "Undo" at bounding box center [323, 657] width 51 height 20
click at [340, 547] on div "Undo" at bounding box center [330, 657] width 21 height 8
click at [36, 366] on div at bounding box center [30, 364] width 20 height 20
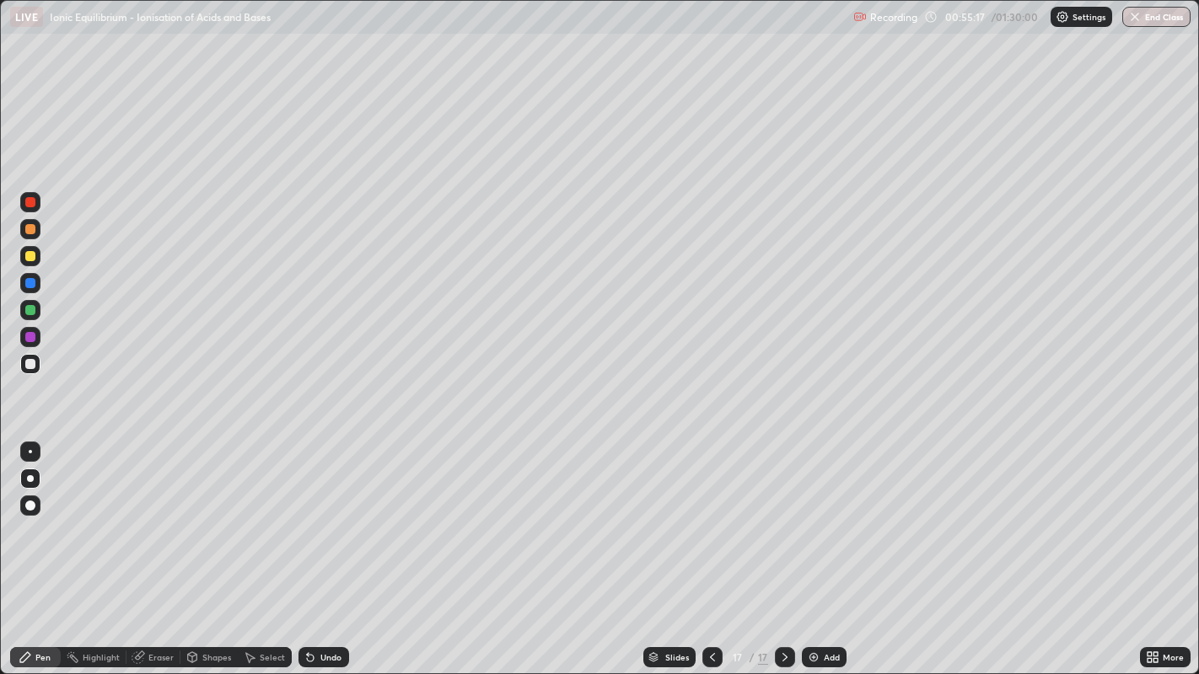
click at [30, 228] on div at bounding box center [30, 229] width 10 height 10
click at [30, 372] on div at bounding box center [30, 364] width 20 height 20
click at [811, 547] on img at bounding box center [813, 657] width 13 height 13
click at [30, 228] on div at bounding box center [30, 229] width 10 height 10
click at [32, 310] on div at bounding box center [30, 310] width 10 height 10
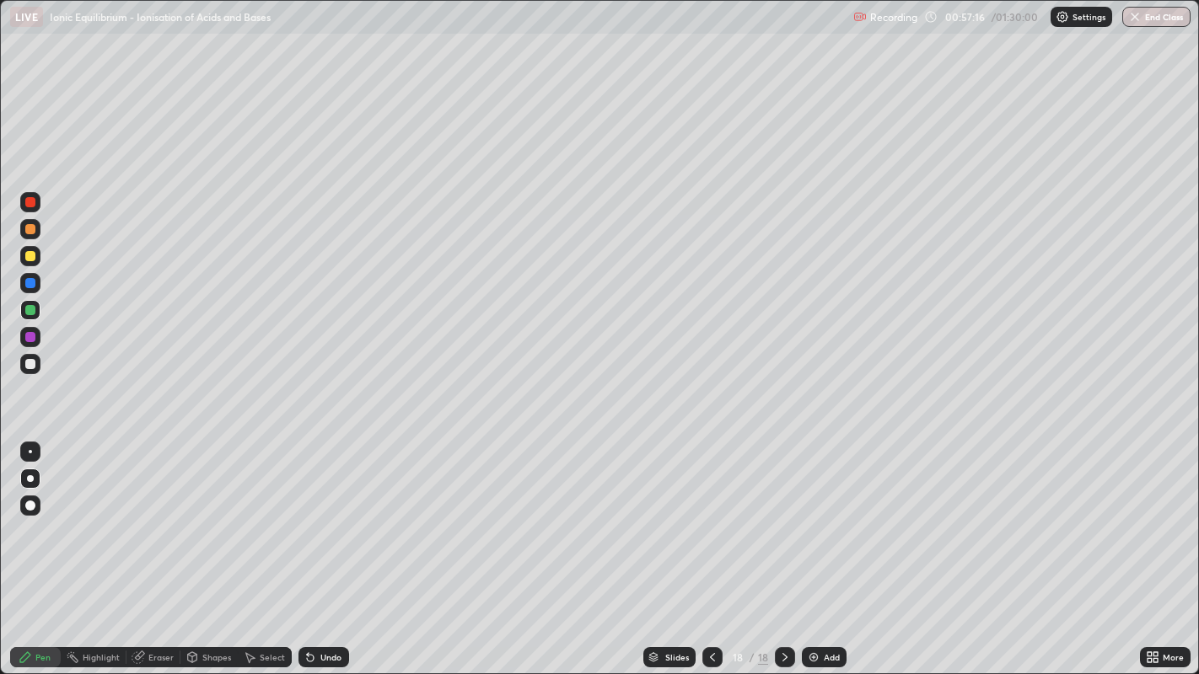
click at [34, 366] on div at bounding box center [30, 364] width 10 height 10
click at [35, 319] on div at bounding box center [30, 310] width 20 height 20
click at [40, 360] on div at bounding box center [30, 364] width 20 height 20
click at [33, 256] on div at bounding box center [30, 256] width 10 height 10
click at [164, 547] on div "Eraser" at bounding box center [160, 657] width 25 height 8
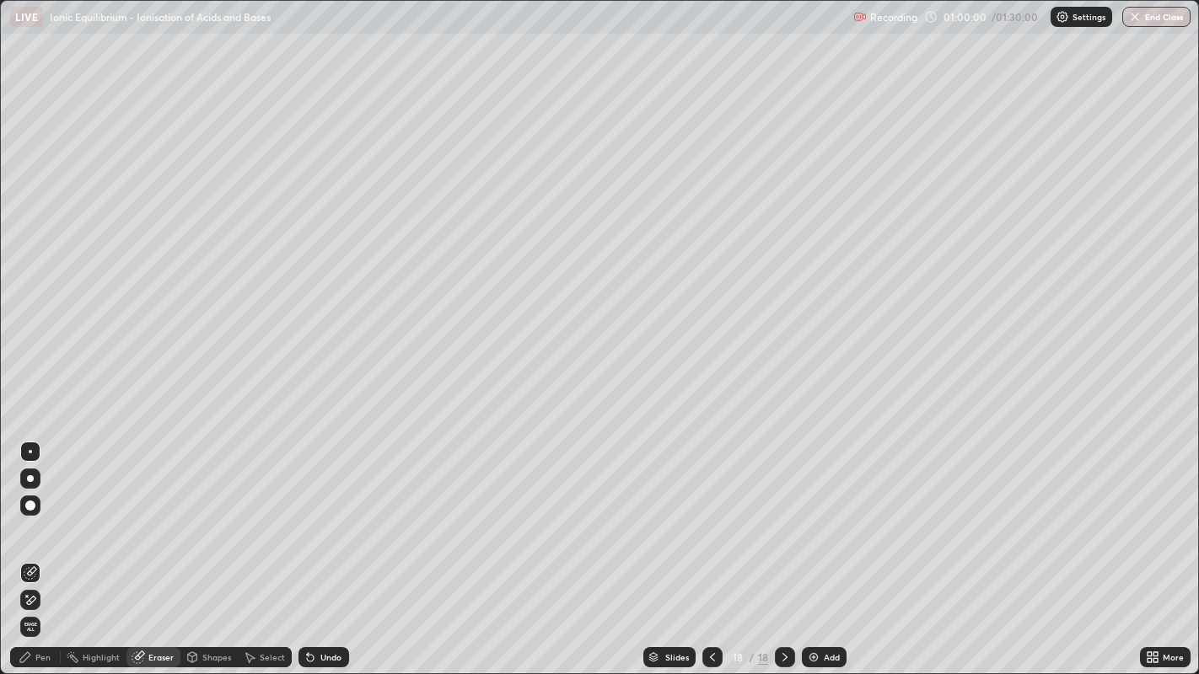
click at [35, 547] on icon at bounding box center [30, 600] width 13 height 14
click at [37, 547] on div "Pen" at bounding box center [42, 657] width 15 height 8
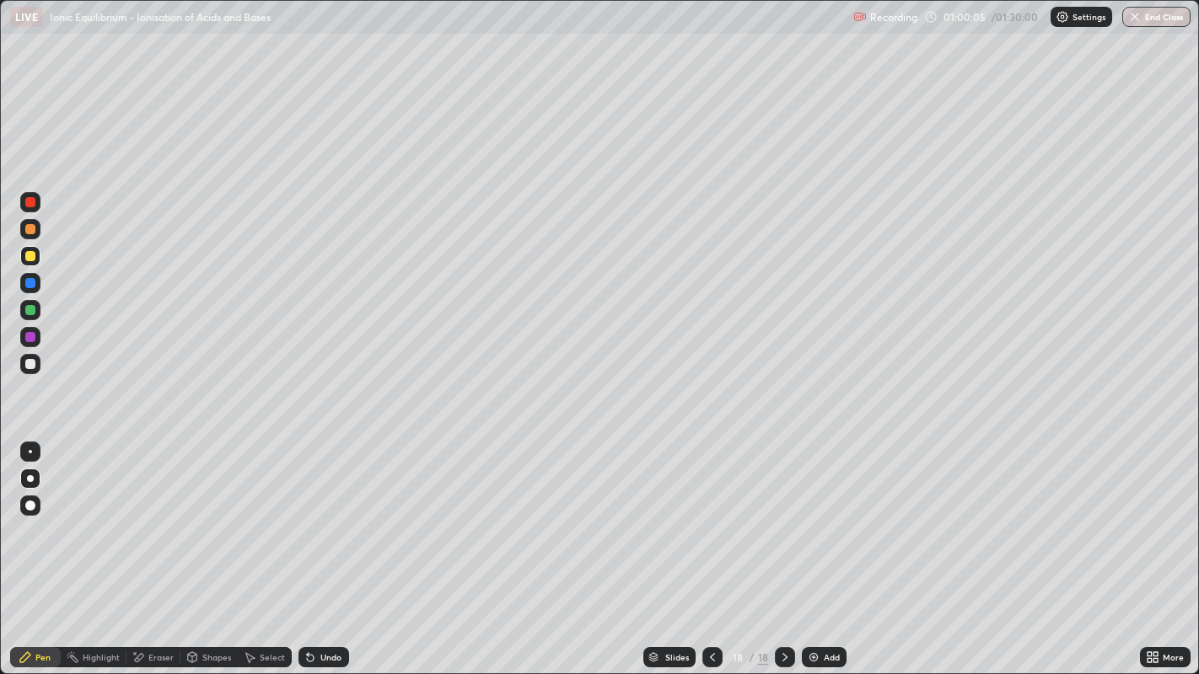
click at [30, 364] on div at bounding box center [30, 364] width 10 height 10
click at [29, 309] on div at bounding box center [30, 310] width 10 height 10
click at [31, 363] on div at bounding box center [30, 364] width 10 height 10
click at [144, 547] on div "Eraser" at bounding box center [153, 657] width 54 height 20
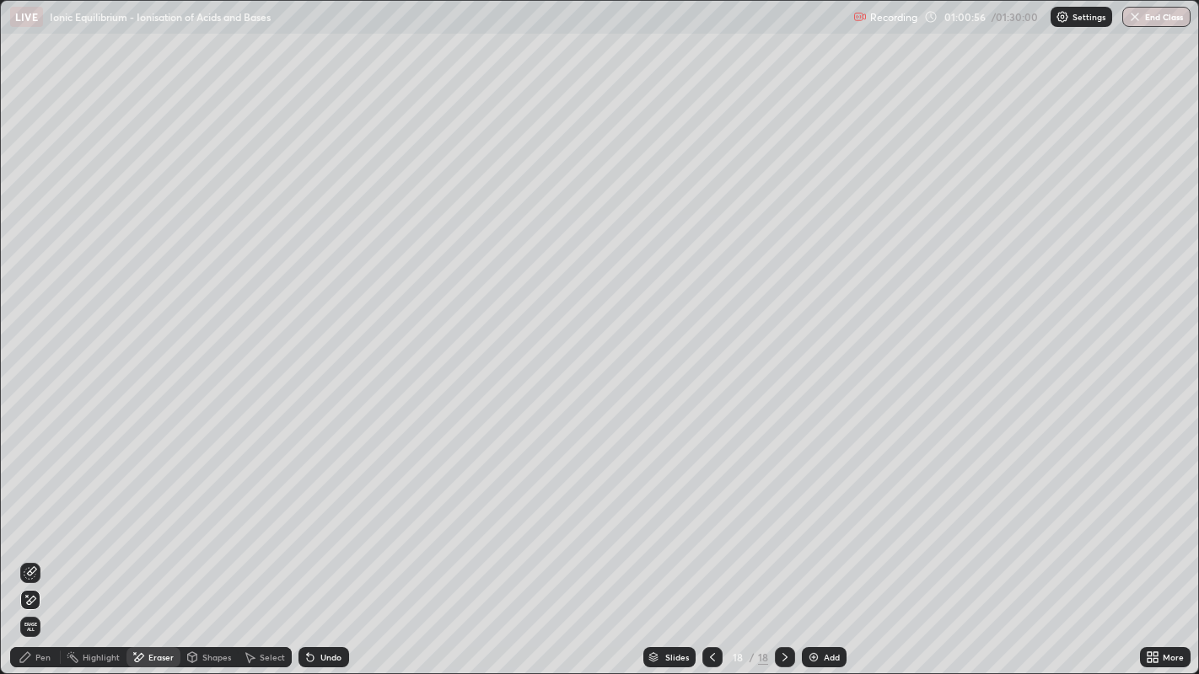
click at [42, 547] on div "Pen" at bounding box center [42, 657] width 15 height 8
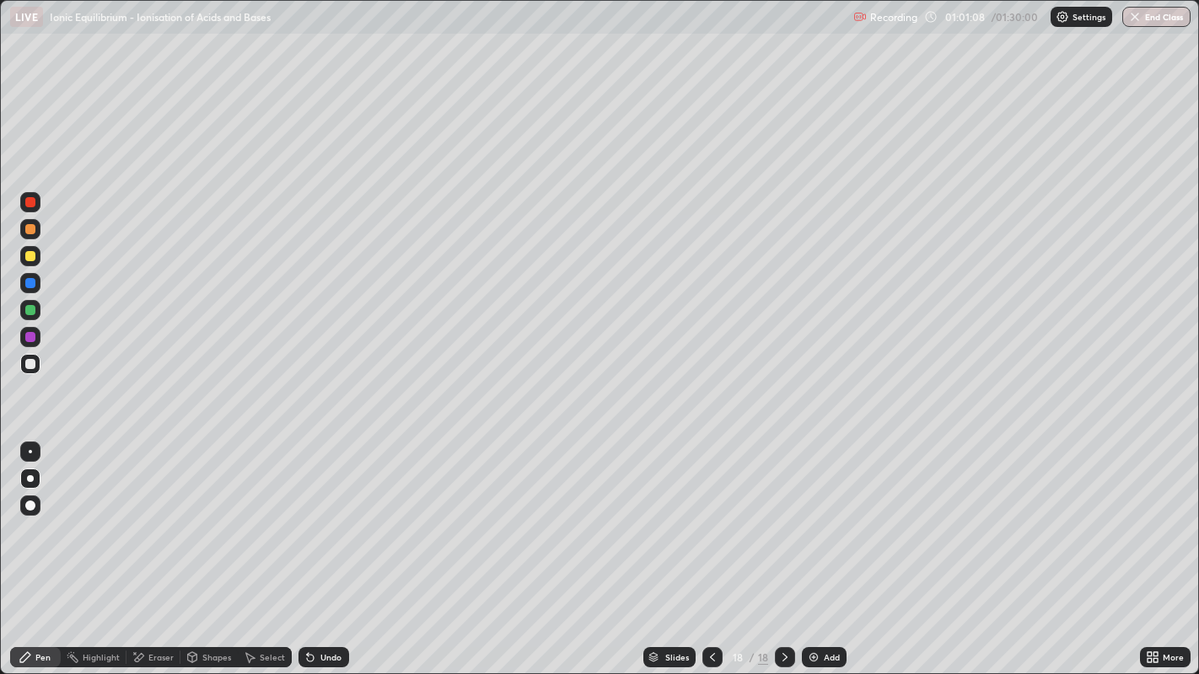
click at [29, 310] on div at bounding box center [30, 310] width 10 height 10
click at [31, 256] on div at bounding box center [30, 256] width 10 height 10
click at [28, 368] on div at bounding box center [30, 364] width 10 height 10
click at [35, 238] on div at bounding box center [30, 229] width 20 height 20
click at [31, 337] on div at bounding box center [30, 337] width 10 height 10
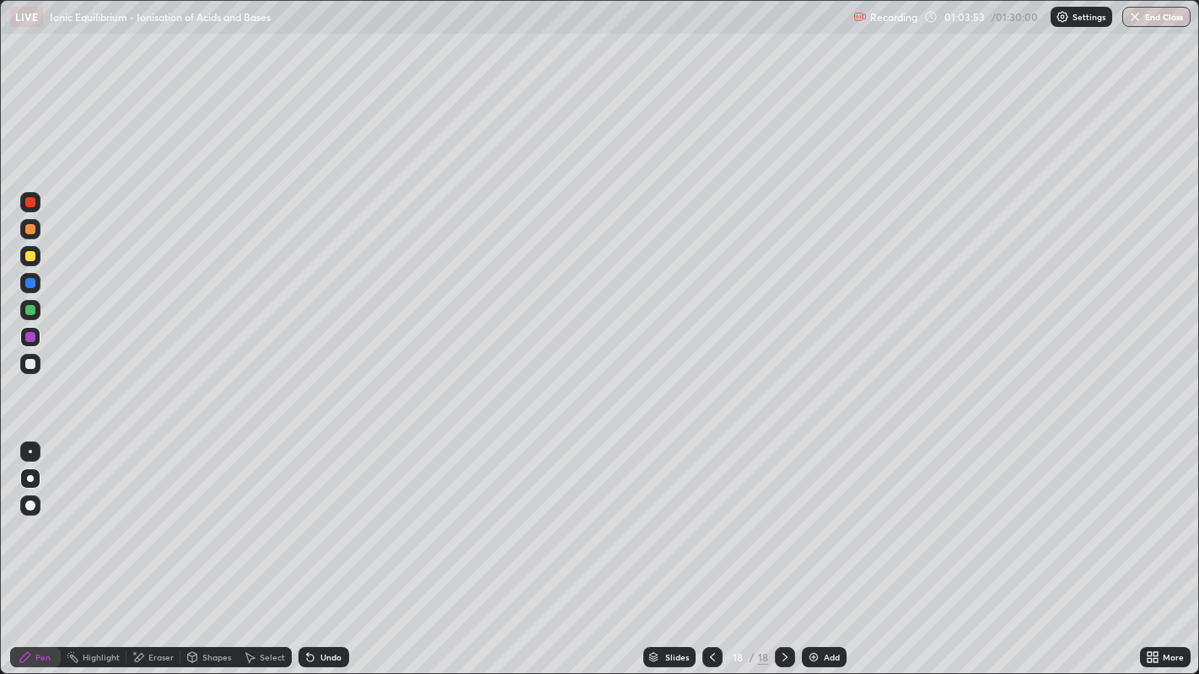
click at [32, 363] on div at bounding box center [30, 364] width 10 height 10
click at [25, 231] on div at bounding box center [30, 229] width 10 height 10
click at [813, 547] on img at bounding box center [813, 657] width 13 height 13
click at [35, 373] on div at bounding box center [30, 364] width 20 height 20
click at [40, 238] on div at bounding box center [30, 229] width 20 height 27
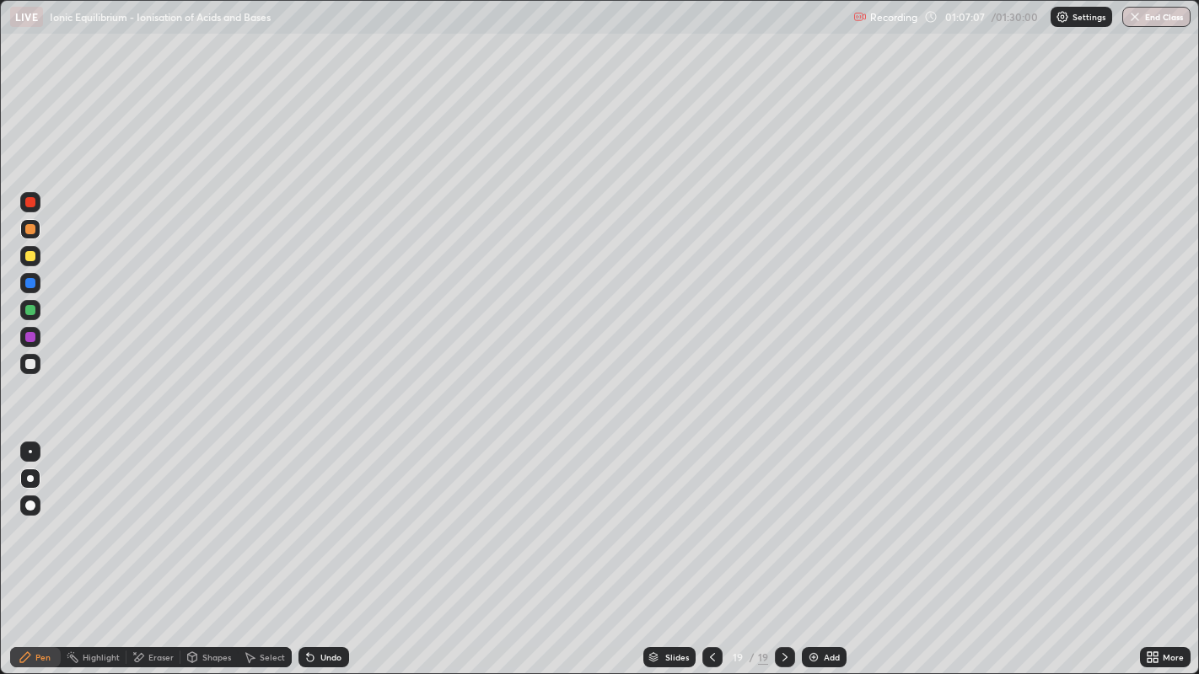
click at [30, 364] on div at bounding box center [30, 364] width 10 height 10
click at [33, 226] on div at bounding box center [30, 229] width 10 height 10
click at [29, 337] on div at bounding box center [30, 337] width 10 height 10
click at [29, 229] on div at bounding box center [30, 229] width 10 height 10
click at [669, 547] on div "Slides" at bounding box center [677, 657] width 24 height 8
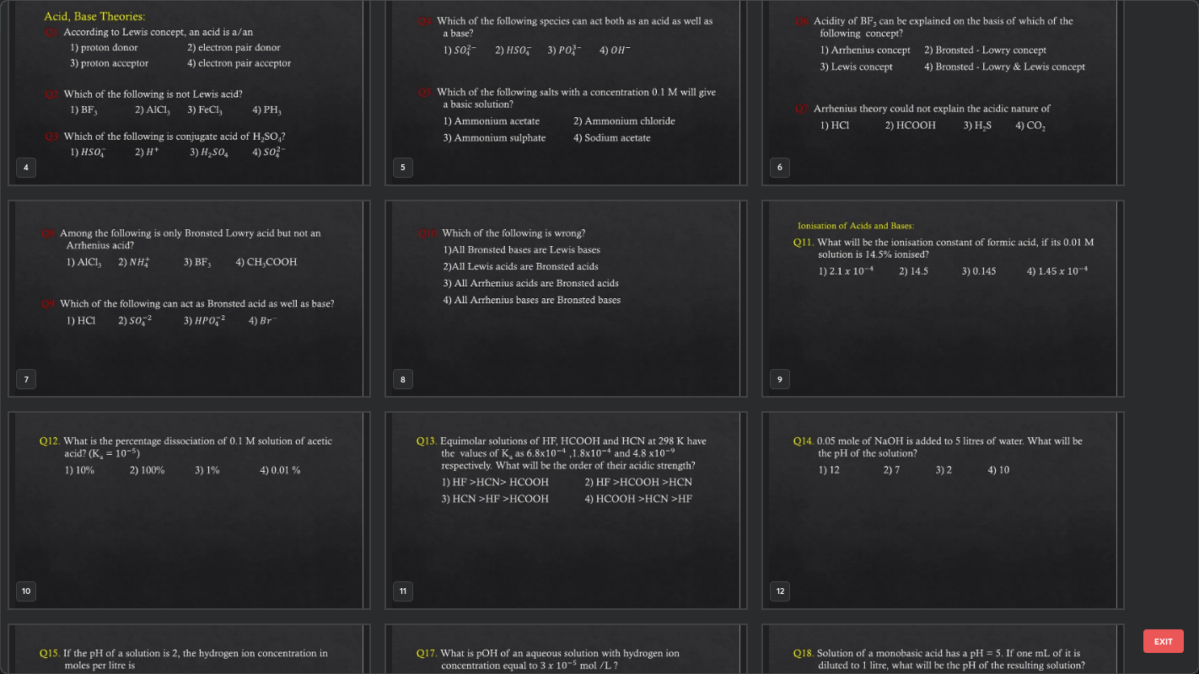
scroll to position [152, 0]
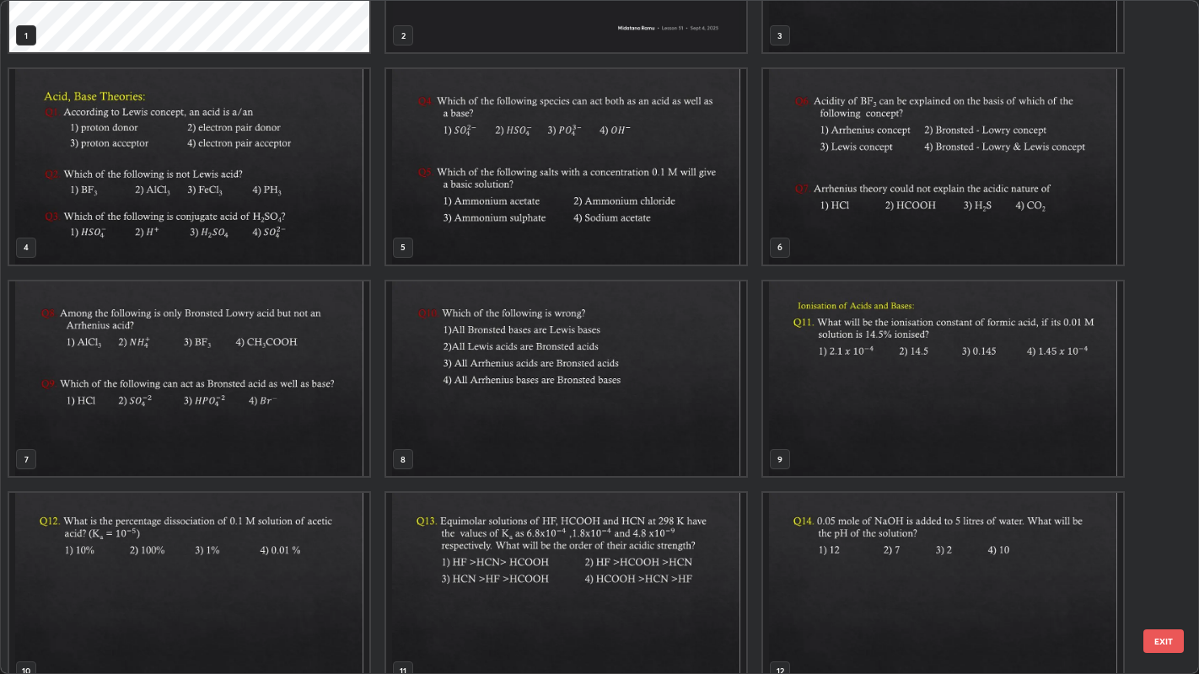
click at [600, 244] on img "grid" at bounding box center [566, 166] width 360 height 195
click at [603, 238] on img "grid" at bounding box center [566, 166] width 360 height 195
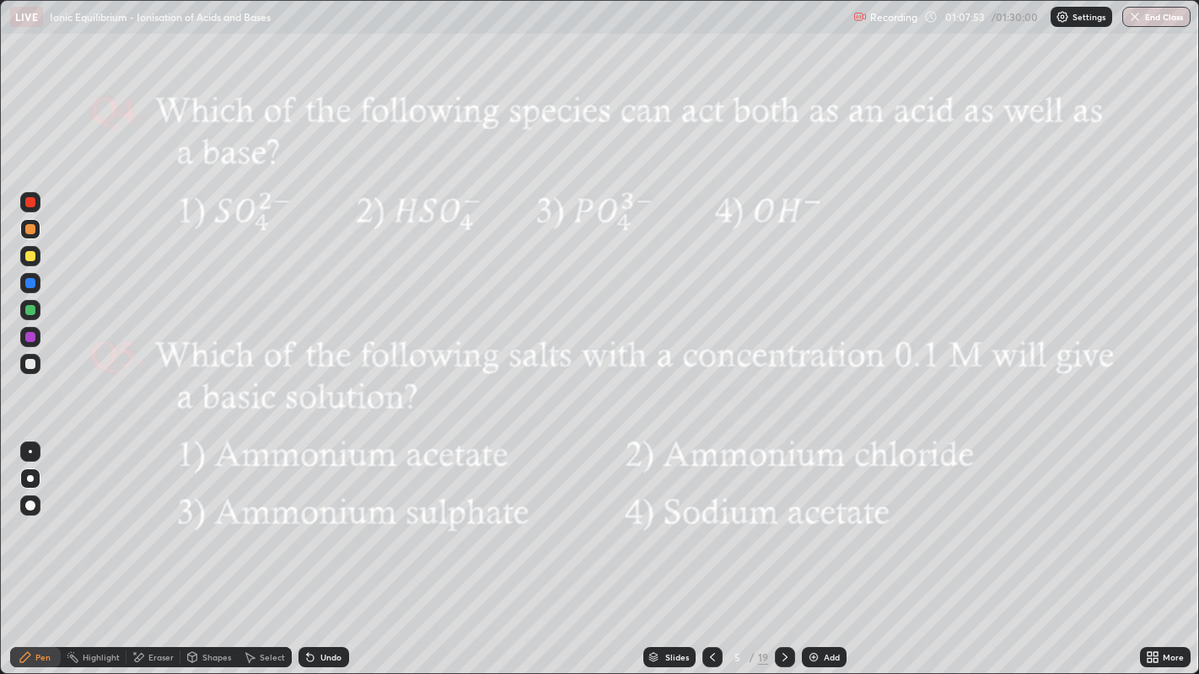
click at [607, 233] on img "grid" at bounding box center [566, 166] width 360 height 195
click at [674, 547] on div "Slides" at bounding box center [677, 657] width 24 height 8
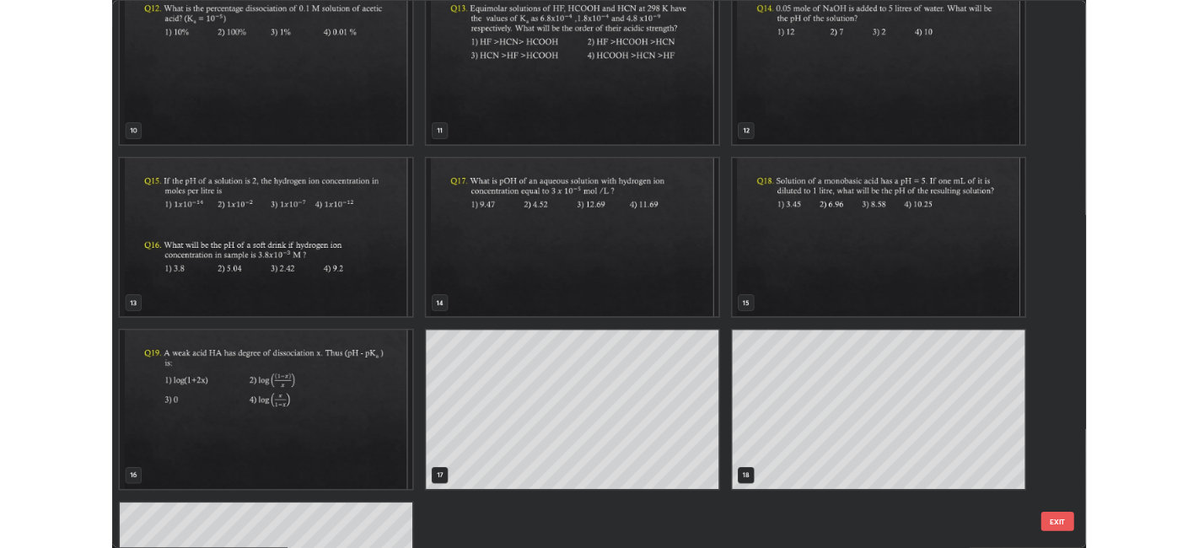
scroll to position [732, 0]
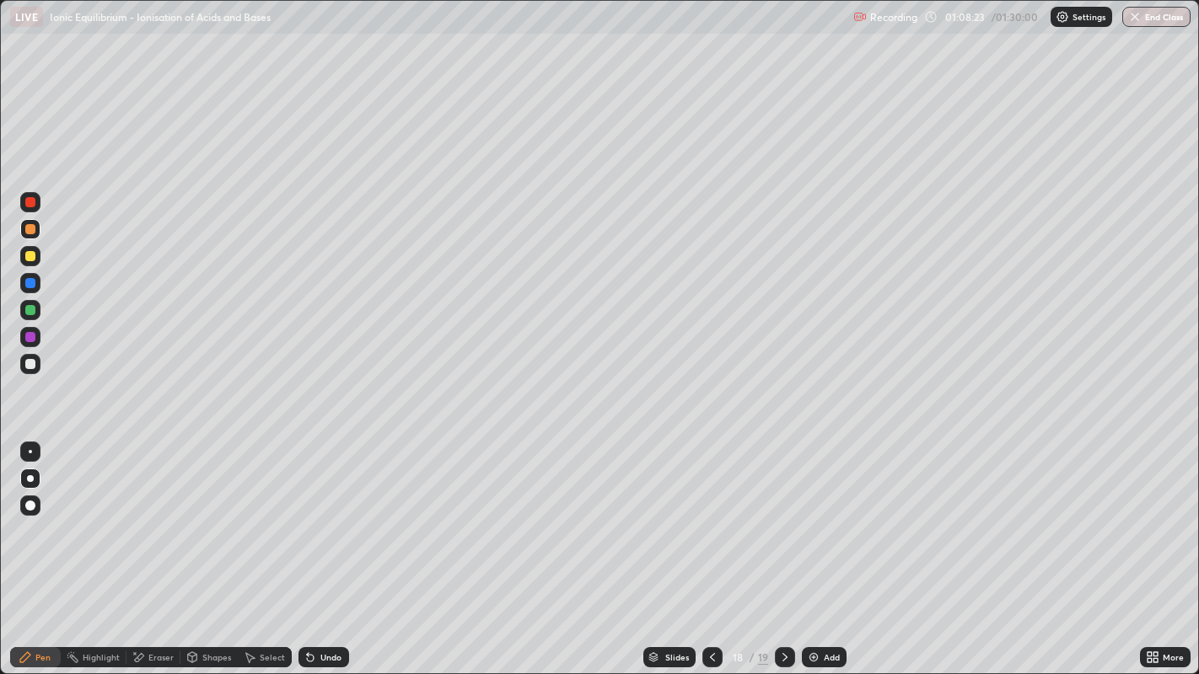
click at [782, 547] on icon at bounding box center [784, 657] width 13 height 13
click at [31, 211] on div at bounding box center [30, 202] width 20 height 20
click at [30, 225] on div at bounding box center [30, 229] width 10 height 10
click at [30, 364] on div at bounding box center [30, 364] width 10 height 10
click at [35, 255] on div at bounding box center [30, 256] width 10 height 10
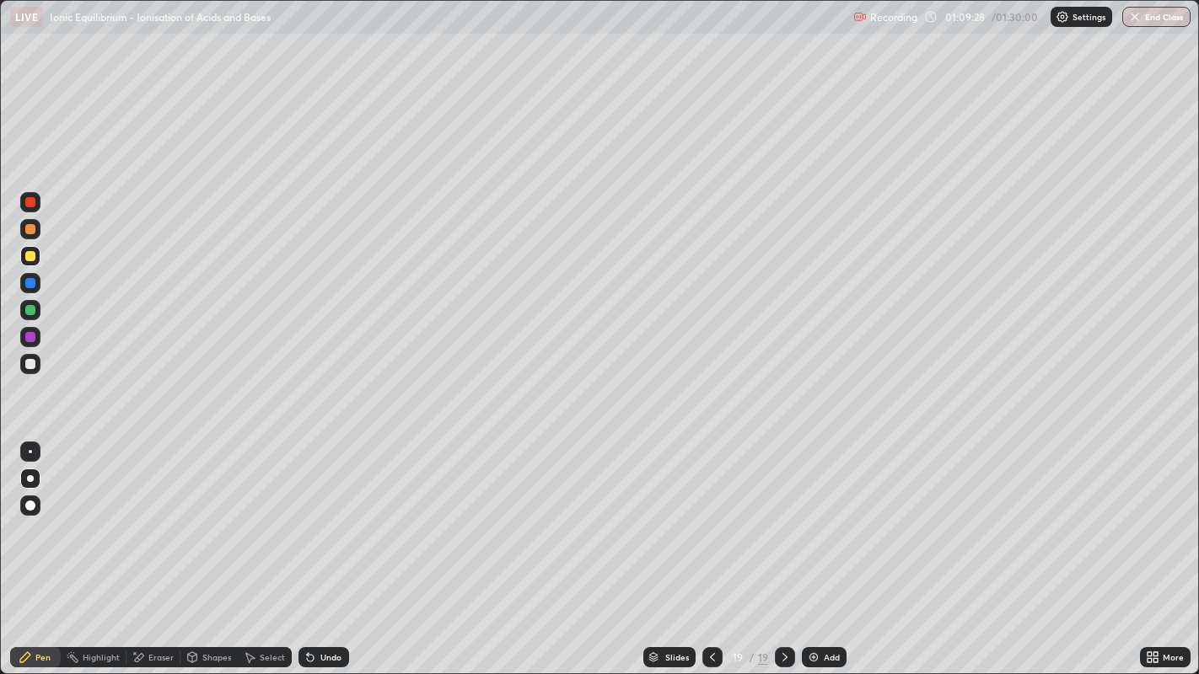
click at [311, 547] on icon at bounding box center [309, 657] width 13 height 13
click at [320, 547] on div "Undo" at bounding box center [330, 657] width 21 height 8
click at [320, 547] on div "Undo" at bounding box center [323, 657] width 51 height 20
click at [321, 547] on div "Undo" at bounding box center [330, 657] width 21 height 8
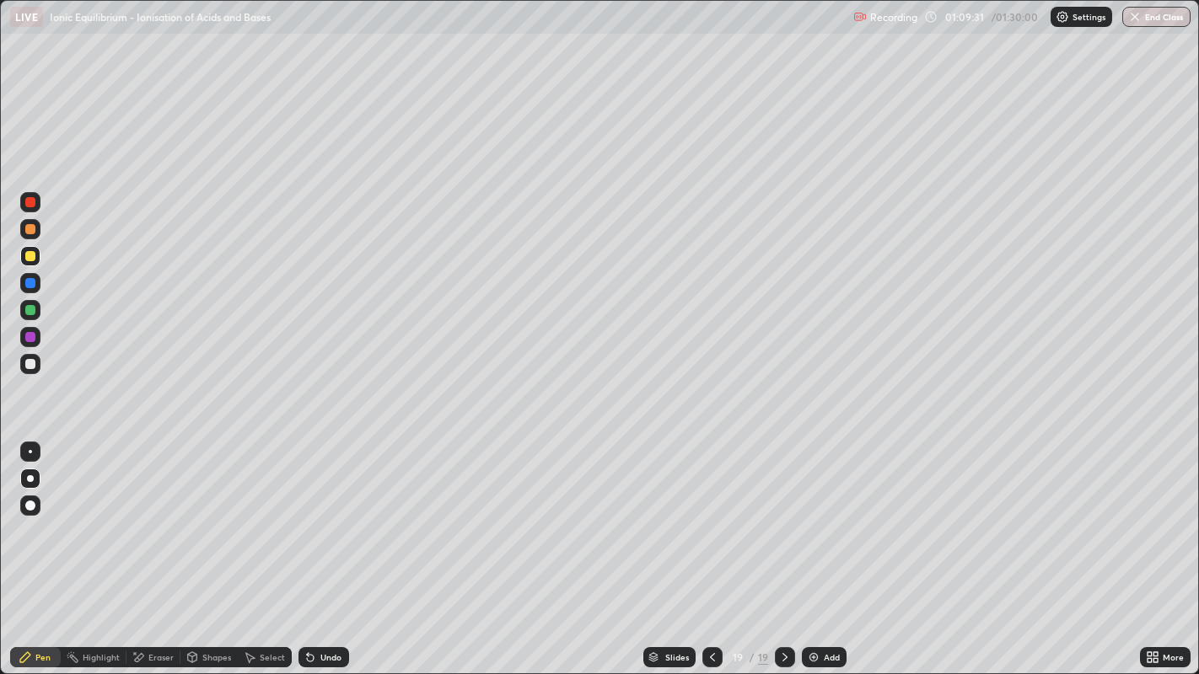
click at [321, 547] on div "Undo" at bounding box center [330, 657] width 21 height 8
click at [30, 308] on div at bounding box center [30, 310] width 10 height 10
click at [33, 234] on div at bounding box center [30, 229] width 10 height 10
click at [30, 310] on div at bounding box center [30, 310] width 10 height 10
click at [37, 367] on div at bounding box center [30, 364] width 20 height 20
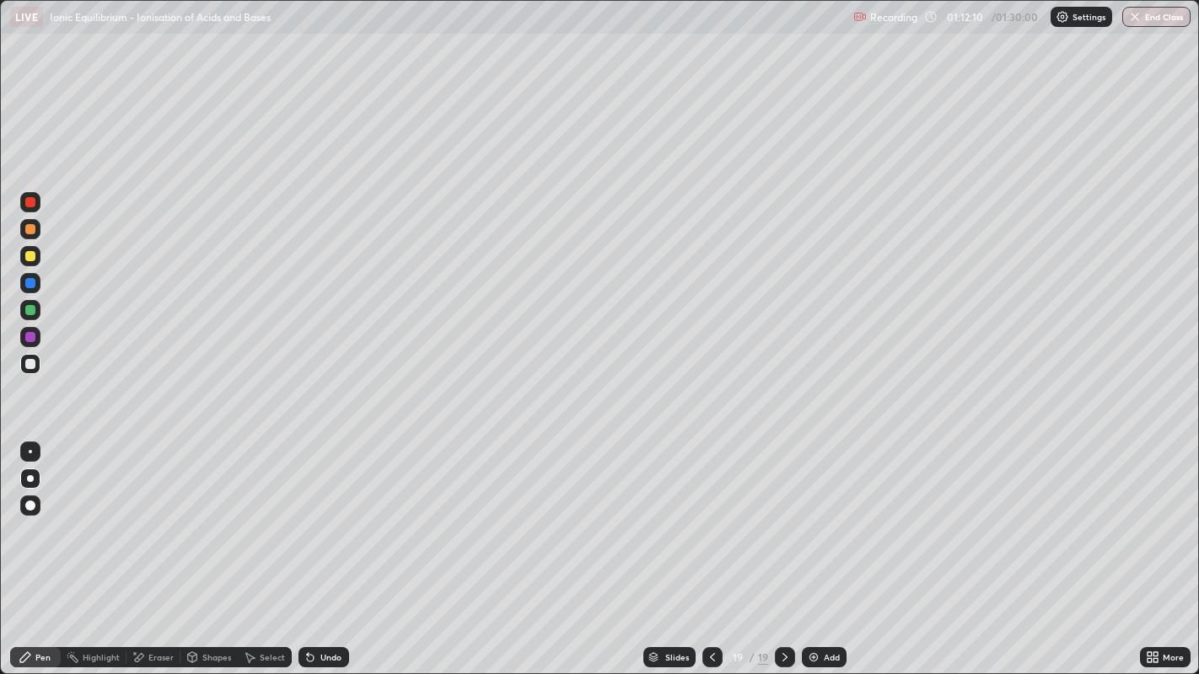
click at [260, 547] on div "Select" at bounding box center [272, 657] width 25 height 8
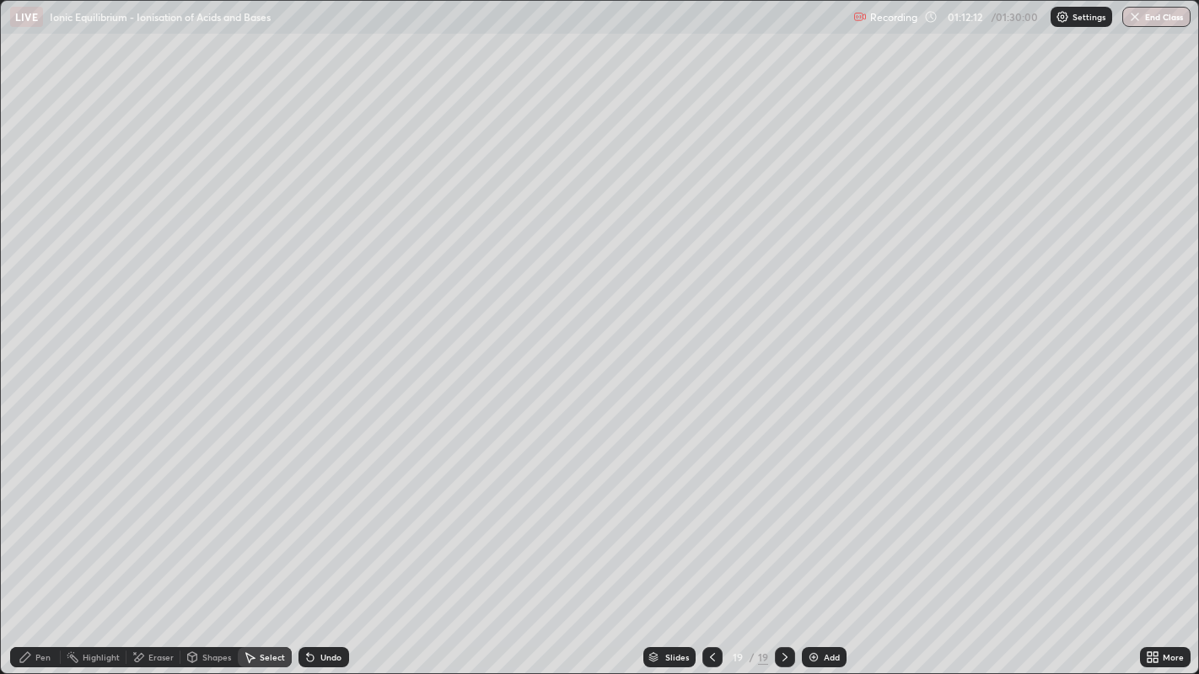
click at [40, 547] on div "Pen" at bounding box center [42, 657] width 15 height 8
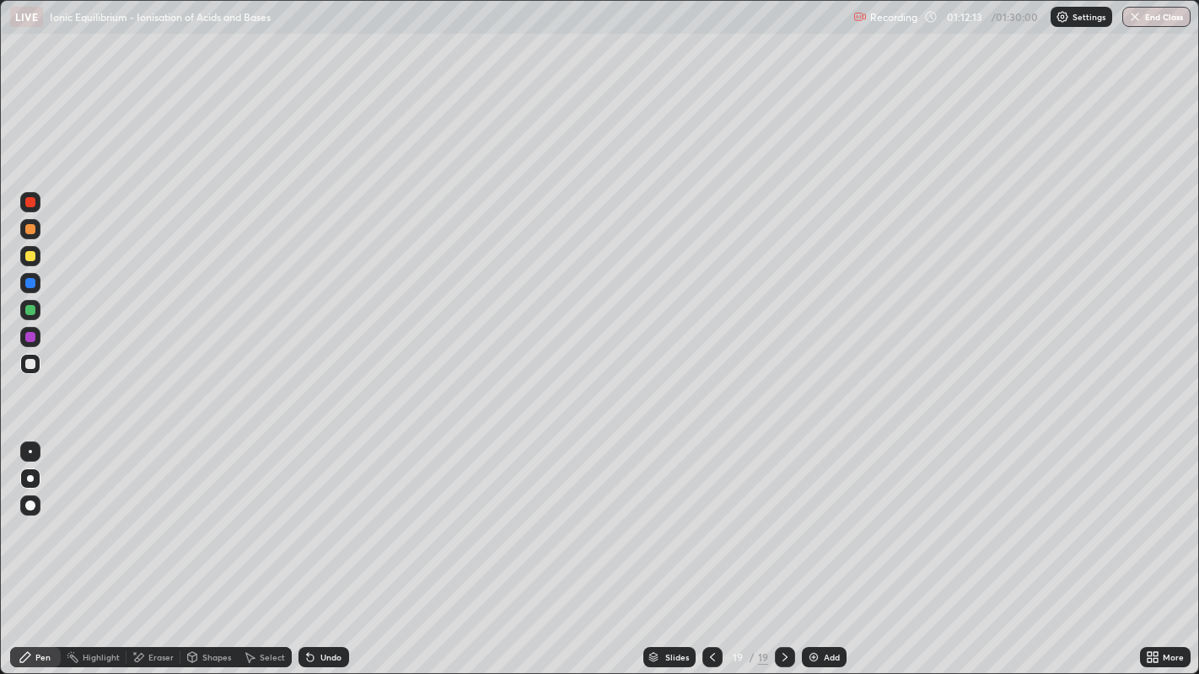
click at [322, 547] on div "Undo" at bounding box center [330, 657] width 21 height 8
click at [148, 547] on div "Eraser" at bounding box center [160, 657] width 25 height 8
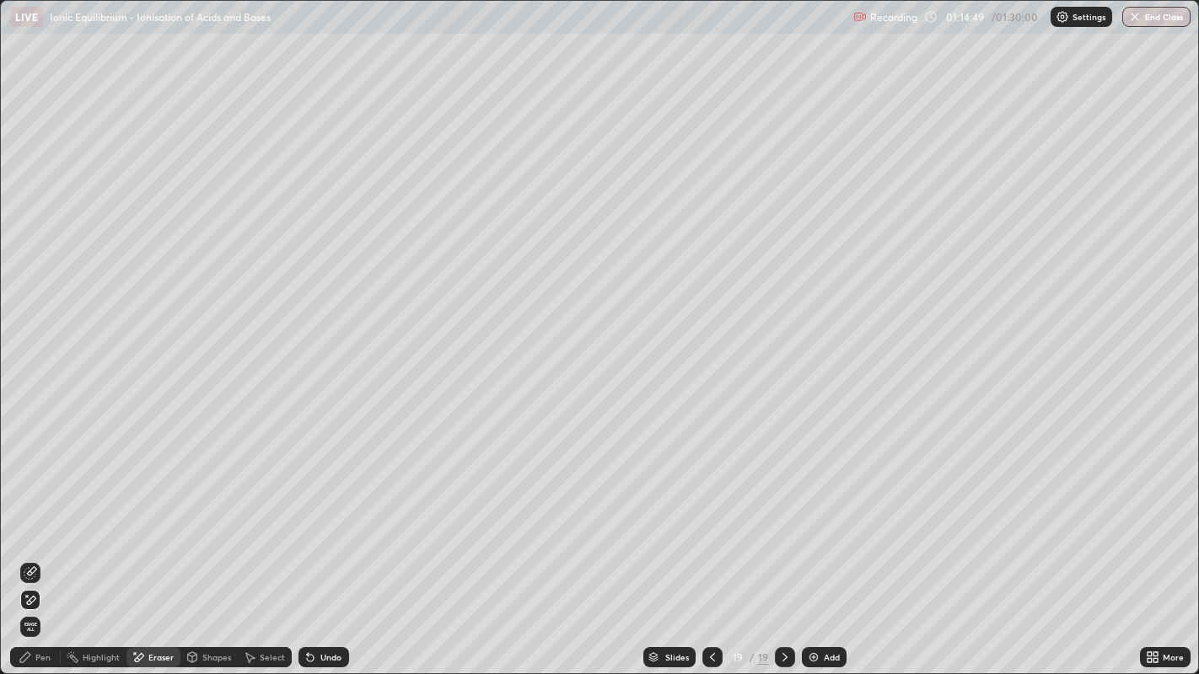
click at [45, 547] on div "Pen" at bounding box center [42, 657] width 15 height 8
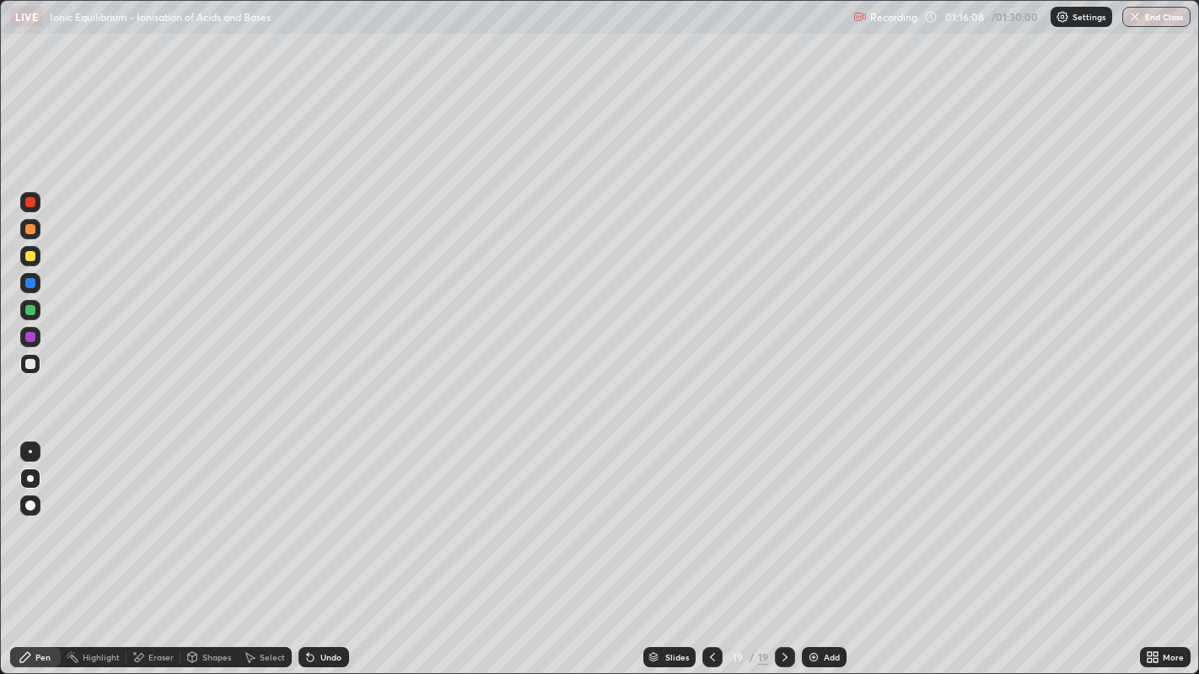
click at [30, 230] on div at bounding box center [30, 229] width 10 height 10
click at [33, 314] on div at bounding box center [30, 310] width 10 height 10
click at [29, 373] on div at bounding box center [30, 364] width 20 height 20
click at [29, 306] on div at bounding box center [30, 310] width 10 height 10
click at [30, 263] on div at bounding box center [30, 256] width 20 height 20
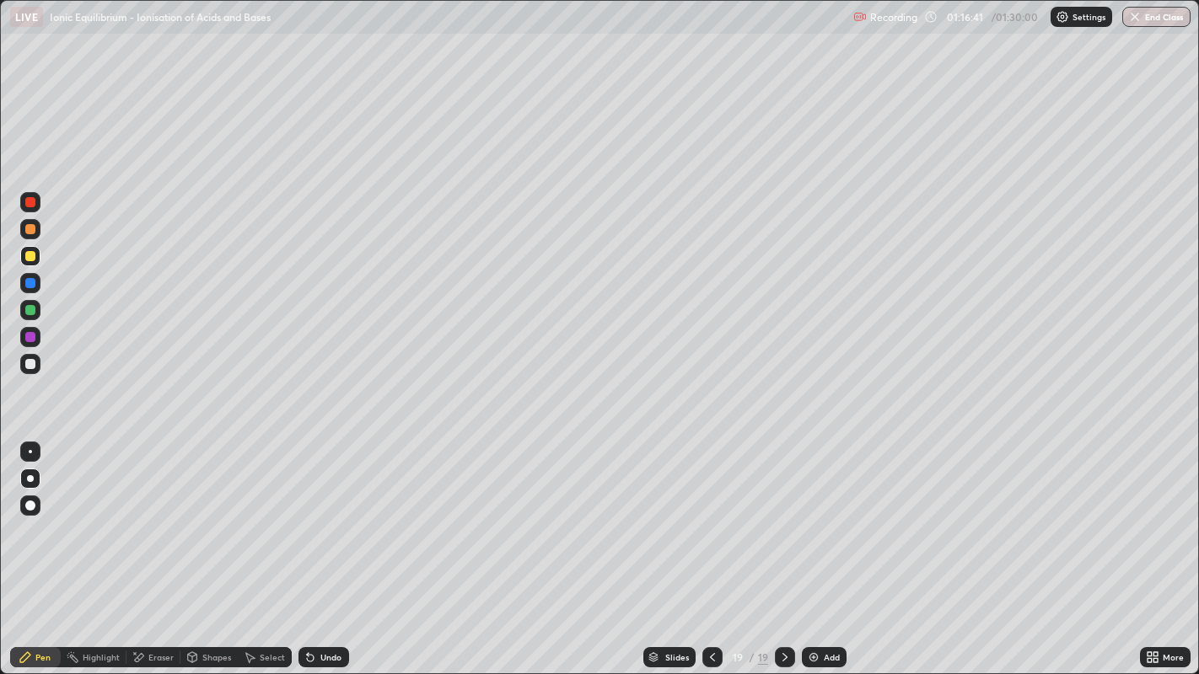
click at [27, 312] on div at bounding box center [30, 310] width 10 height 10
click at [30, 363] on div at bounding box center [30, 364] width 10 height 10
click at [28, 228] on div at bounding box center [30, 229] width 10 height 10
click at [34, 371] on div at bounding box center [30, 364] width 20 height 20
click at [336, 547] on div "Undo" at bounding box center [330, 657] width 21 height 8
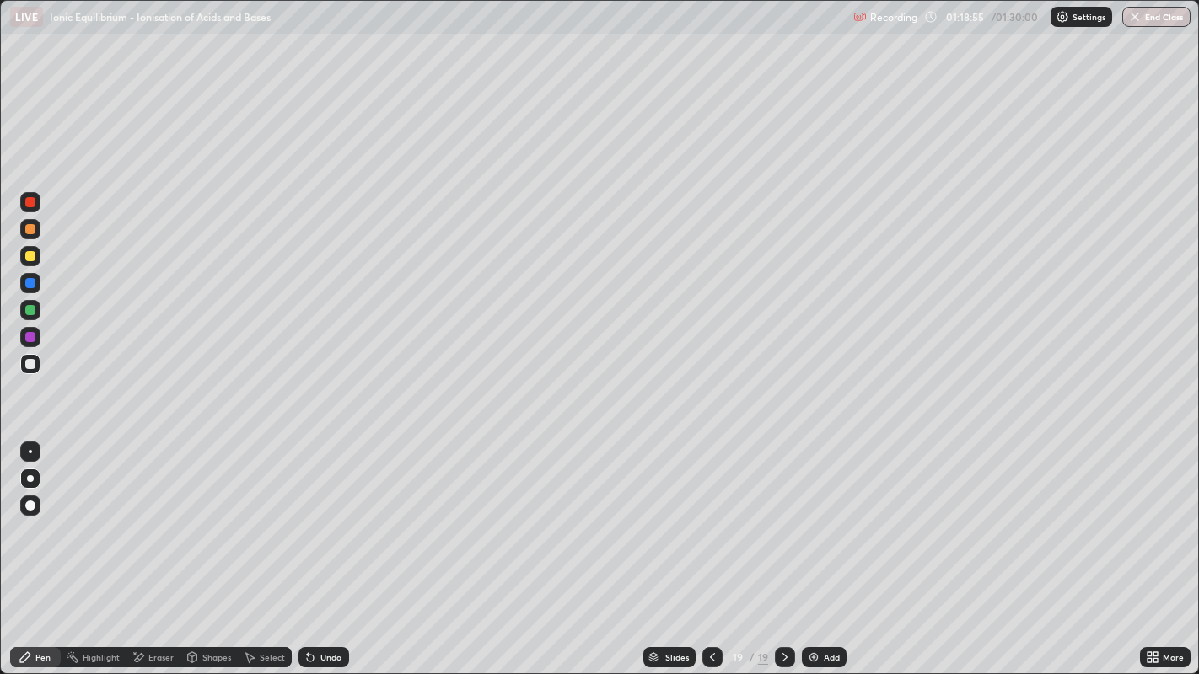
click at [325, 547] on div "Undo" at bounding box center [323, 657] width 51 height 20
click at [812, 547] on img at bounding box center [813, 657] width 13 height 13
click at [34, 313] on div at bounding box center [30, 310] width 10 height 10
click at [322, 547] on div "Undo" at bounding box center [323, 657] width 51 height 20
click at [35, 338] on div at bounding box center [30, 337] width 20 height 20
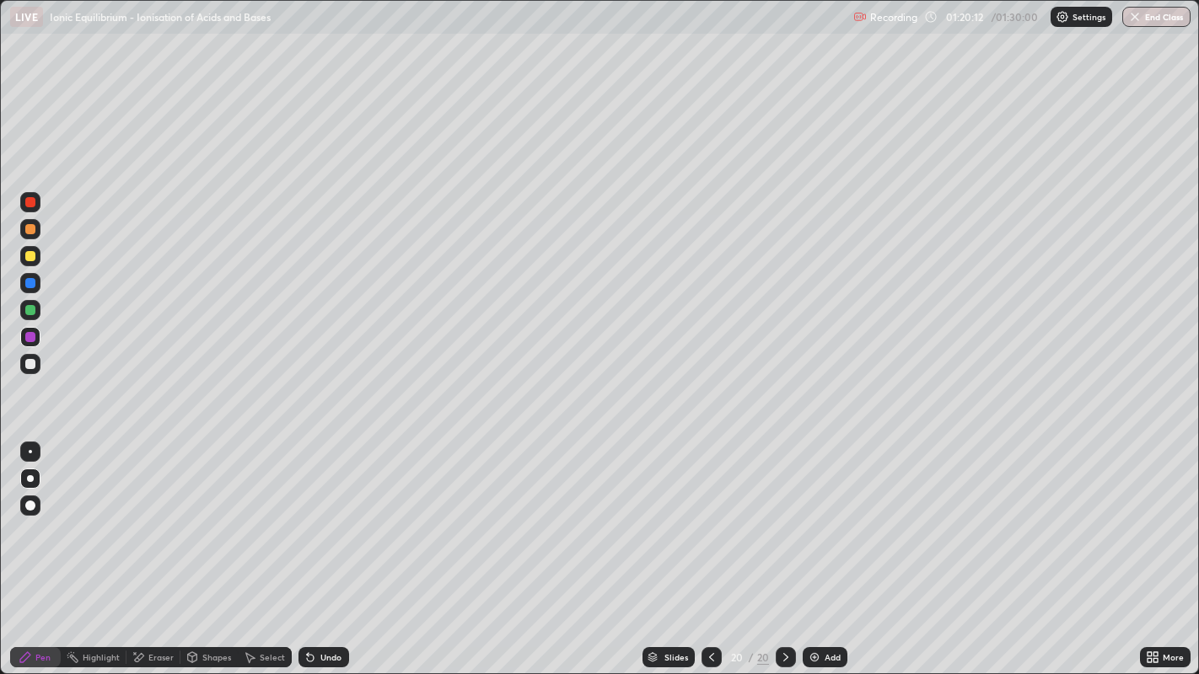
click at [30, 364] on div at bounding box center [30, 364] width 10 height 10
click at [34, 341] on div at bounding box center [30, 337] width 10 height 10
click at [34, 367] on div at bounding box center [30, 364] width 10 height 10
click at [31, 256] on div at bounding box center [30, 256] width 10 height 10
click at [30, 364] on div at bounding box center [30, 364] width 10 height 10
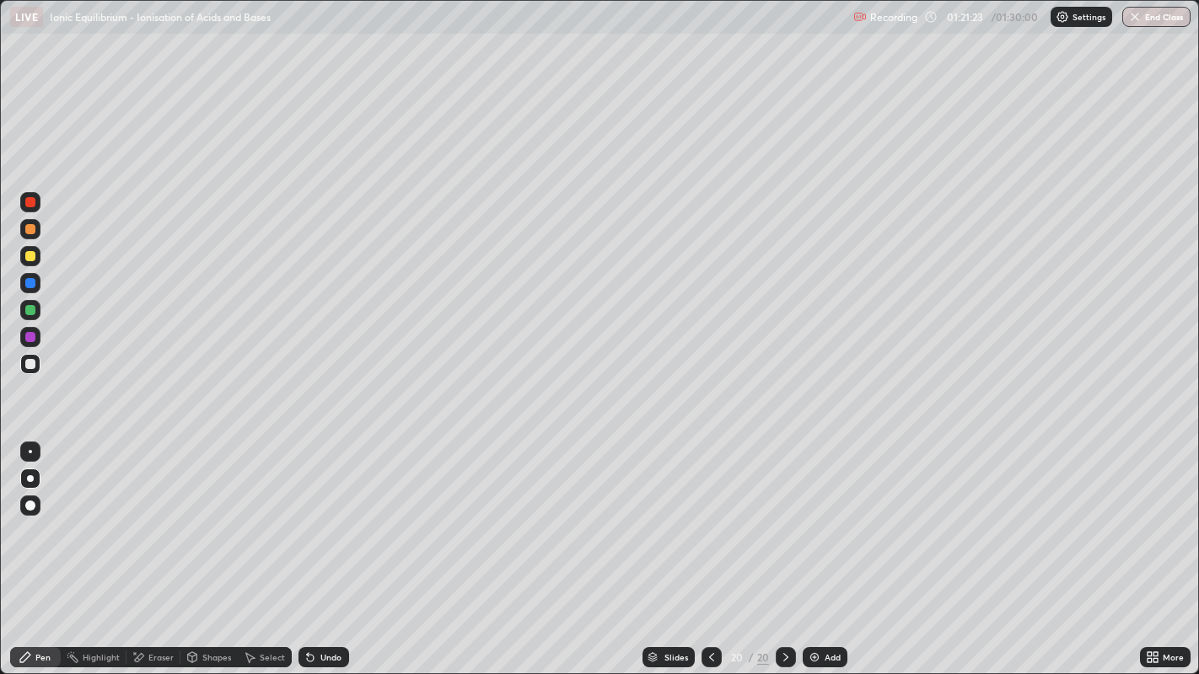
click at [38, 337] on div at bounding box center [30, 337] width 20 height 20
click at [35, 366] on div at bounding box center [30, 364] width 10 height 10
click at [1149, 547] on icon at bounding box center [1149, 660] width 4 height 4
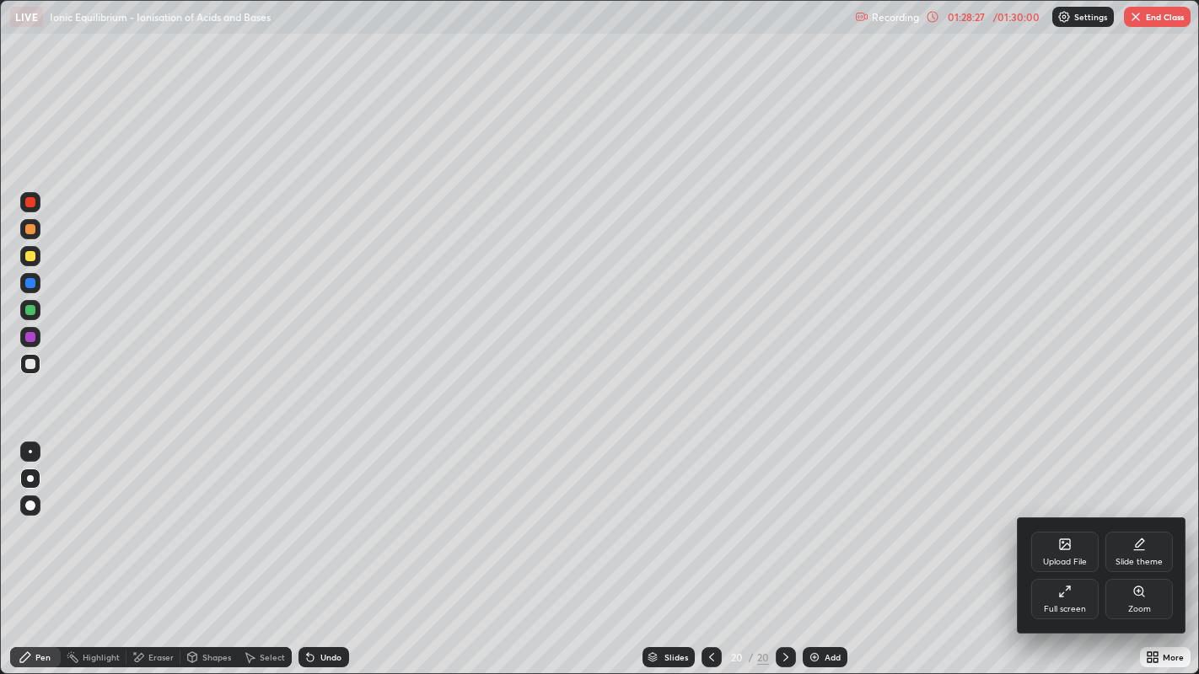
click at [1067, 547] on div "Full screen" at bounding box center [1064, 599] width 67 height 40
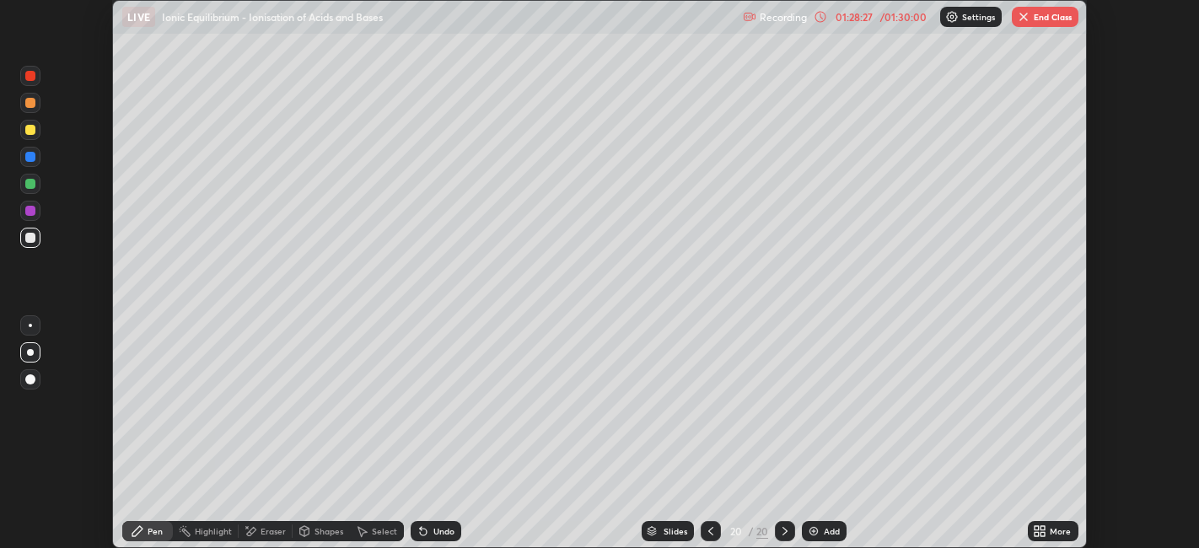
scroll to position [83753, 83102]
click at [1035, 18] on button "End Class" at bounding box center [1045, 17] width 67 height 20
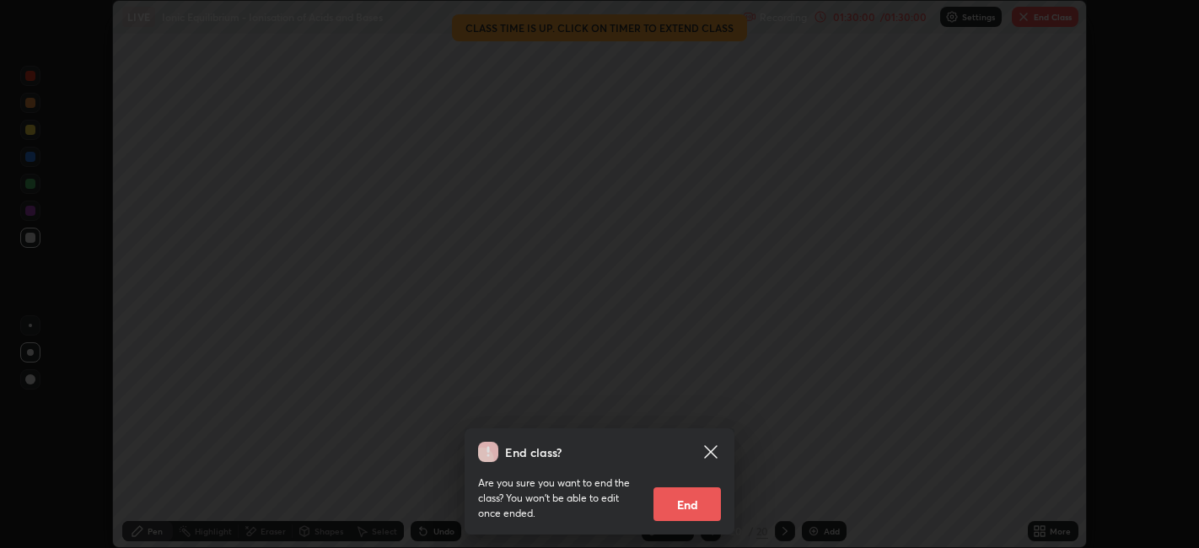
click at [685, 502] on button "End" at bounding box center [686, 504] width 67 height 34
